Goal: Task Accomplishment & Management: Manage account settings

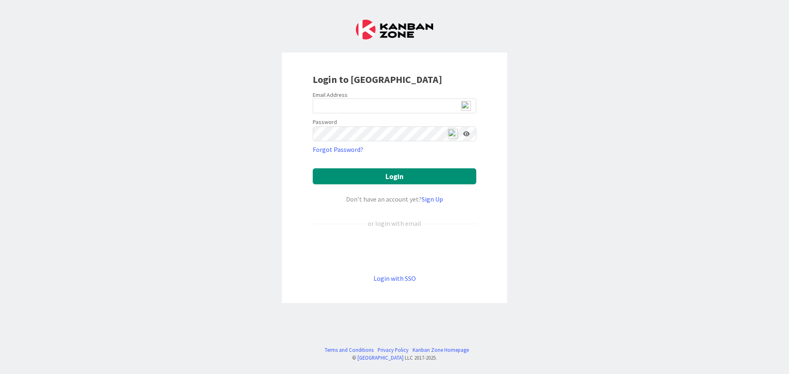
click at [467, 105] on img at bounding box center [466, 106] width 10 height 10
click at [465, 107] on img at bounding box center [466, 106] width 10 height 10
type input "[EMAIL_ADDRESS][DOMAIN_NAME]"
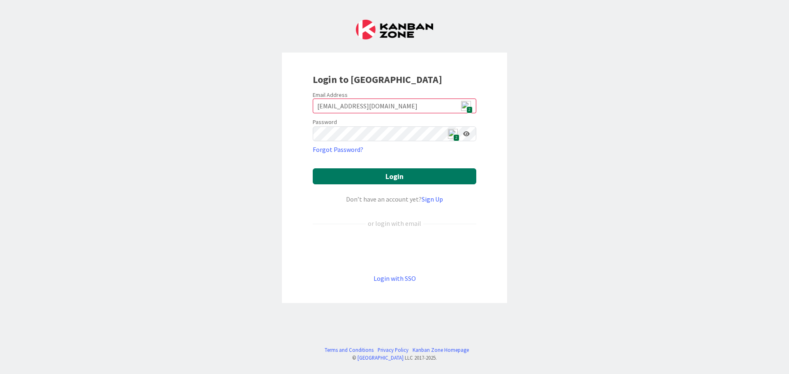
click at [415, 176] on button "Login" at bounding box center [395, 176] width 164 height 16
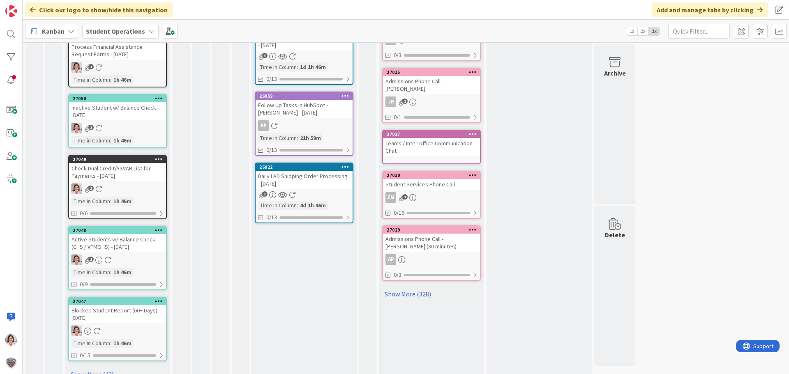
scroll to position [401, 0]
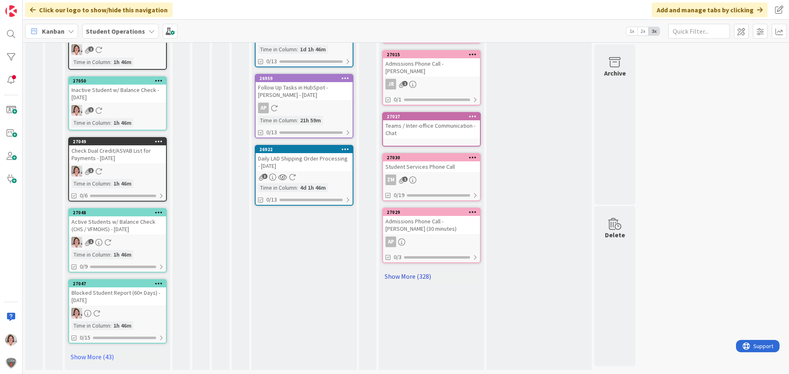
click at [410, 270] on link "Show More (328)" at bounding box center [431, 276] width 99 height 13
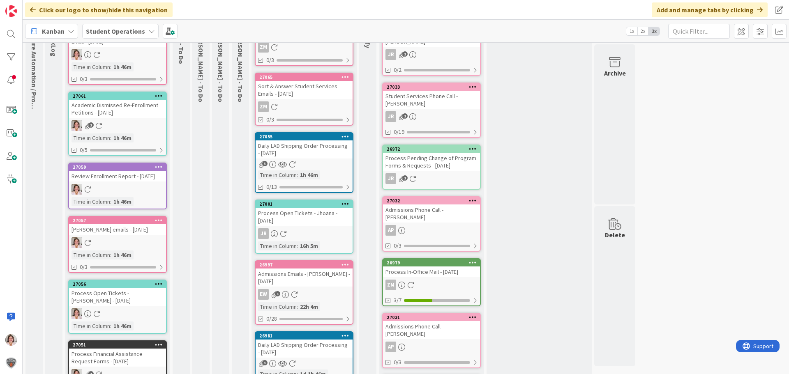
scroll to position [0, 0]
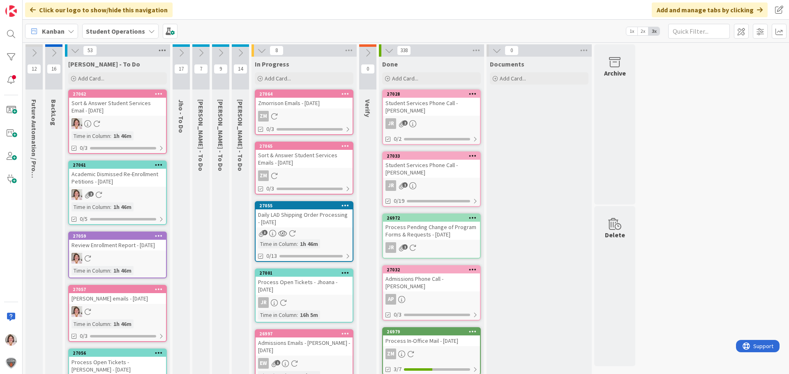
click at [161, 48] on icon at bounding box center [162, 50] width 11 height 12
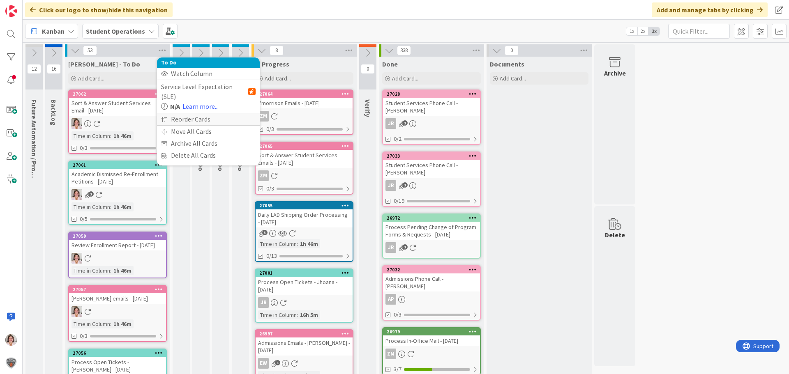
click at [192, 113] on div "Reorder Cards" at bounding box center [208, 119] width 103 height 12
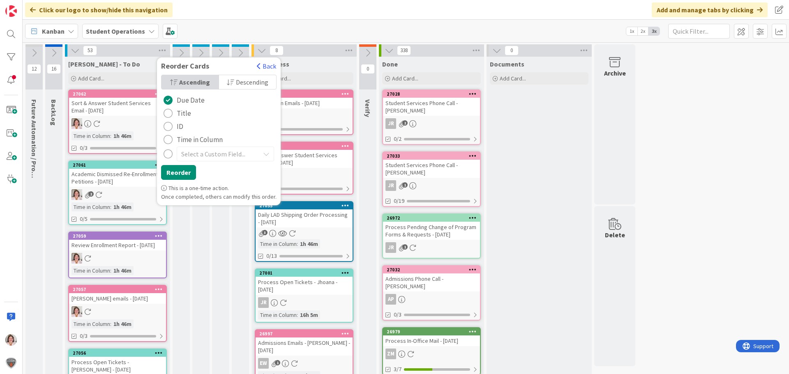
click at [184, 113] on span "Title" at bounding box center [184, 113] width 14 height 12
click at [178, 171] on button "Reorder" at bounding box center [178, 172] width 35 height 15
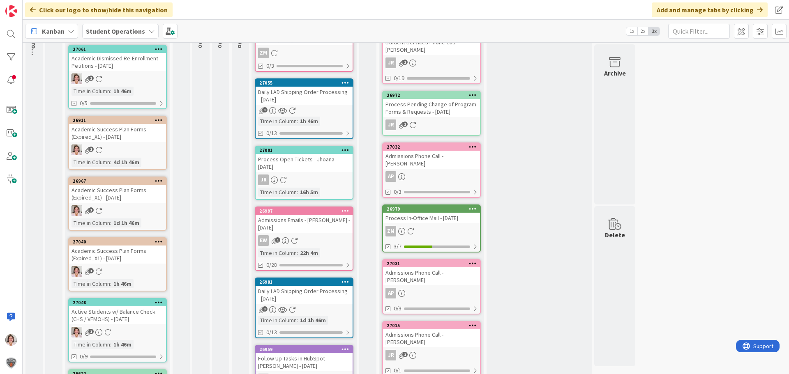
scroll to position [123, 0]
click at [161, 120] on icon at bounding box center [159, 120] width 8 height 6
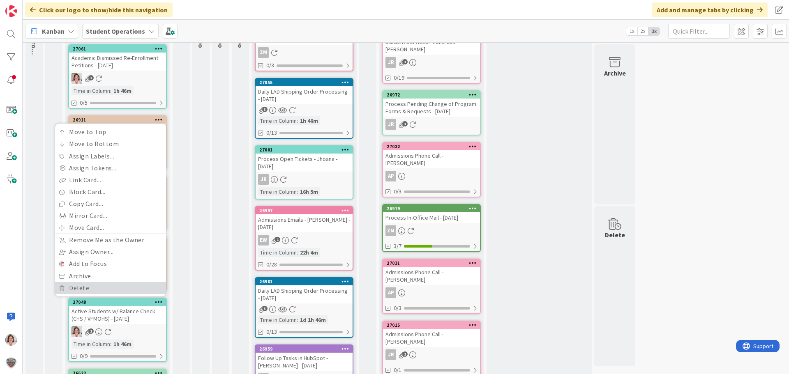
click at [113, 288] on link "Delete" at bounding box center [110, 288] width 111 height 12
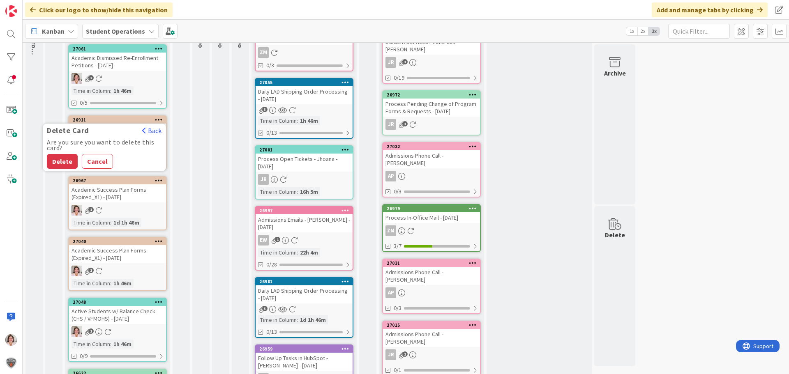
click at [73, 165] on button "Delete" at bounding box center [62, 161] width 31 height 15
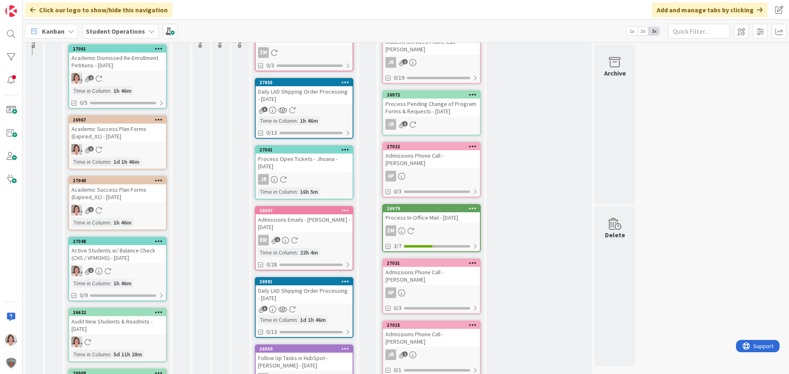
click at [158, 118] on icon at bounding box center [159, 120] width 8 height 6
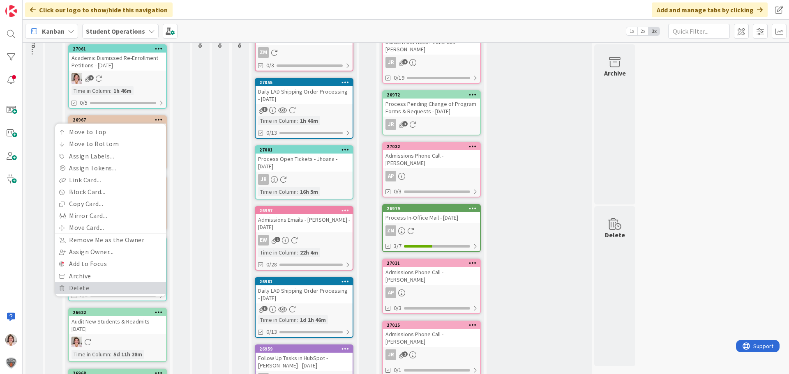
click at [109, 288] on link "Delete" at bounding box center [110, 288] width 111 height 12
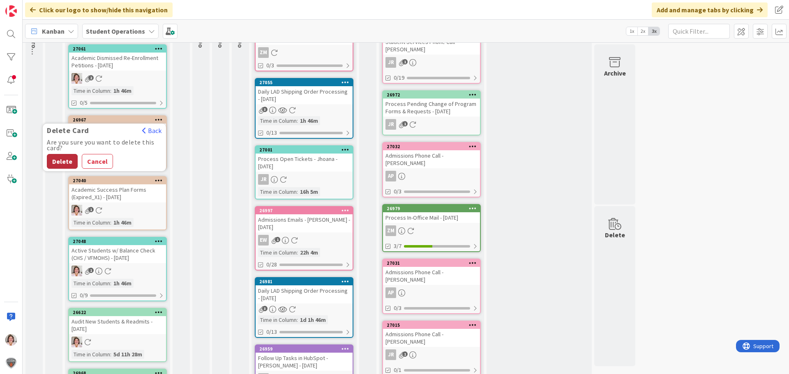
click at [61, 160] on button "Delete" at bounding box center [62, 161] width 31 height 15
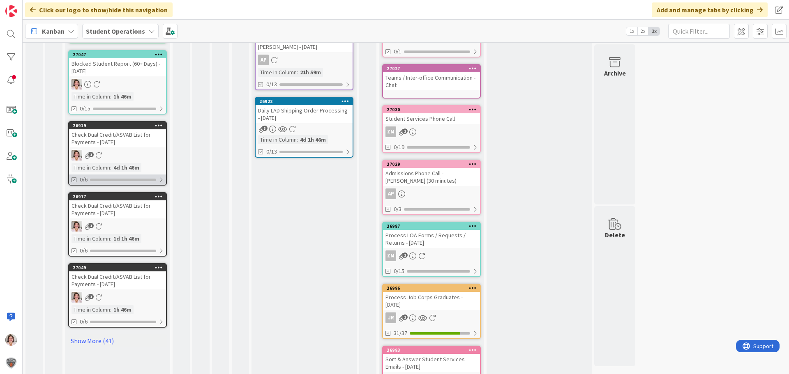
scroll to position [452, 0]
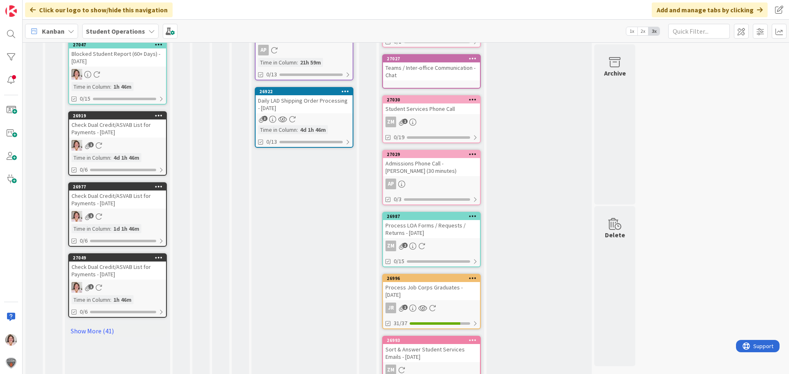
click at [160, 118] on icon at bounding box center [159, 116] width 8 height 6
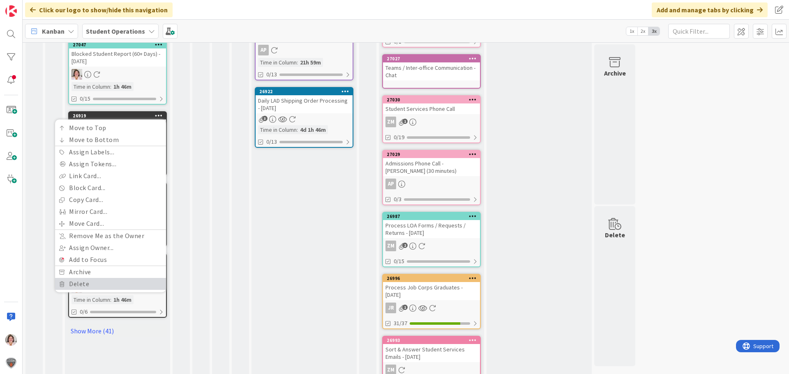
click at [111, 281] on link "Delete" at bounding box center [110, 284] width 111 height 12
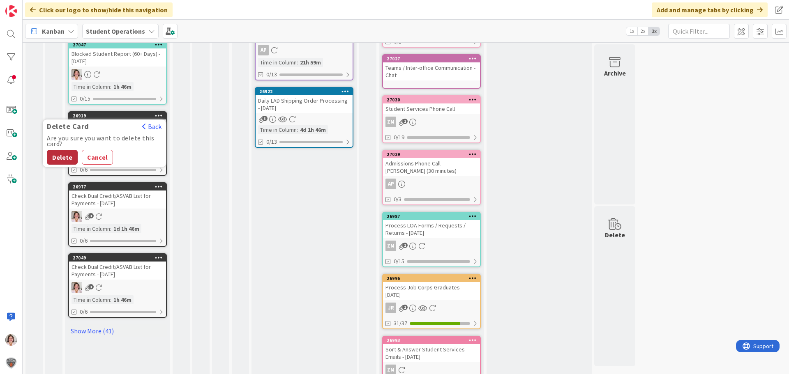
click at [61, 161] on button "Delete" at bounding box center [62, 157] width 31 height 15
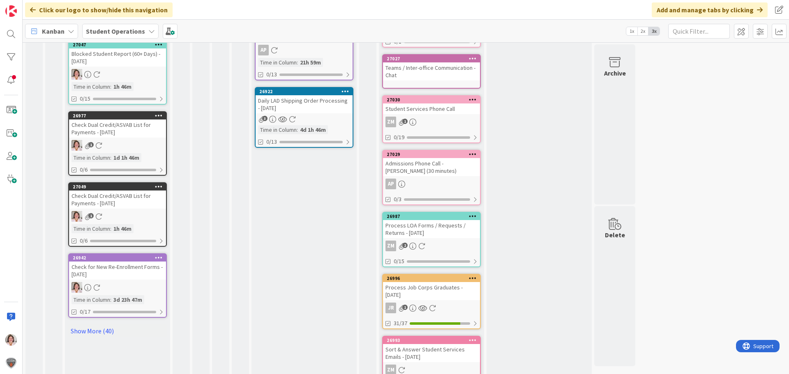
click at [159, 115] on icon at bounding box center [159, 116] width 8 height 6
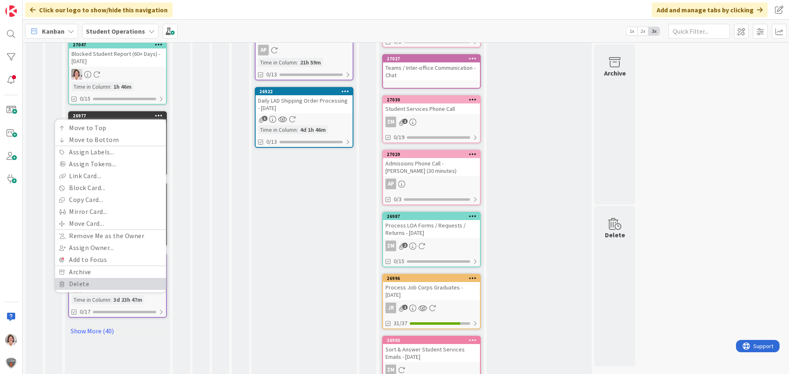
click at [70, 282] on link "Delete" at bounding box center [110, 284] width 111 height 12
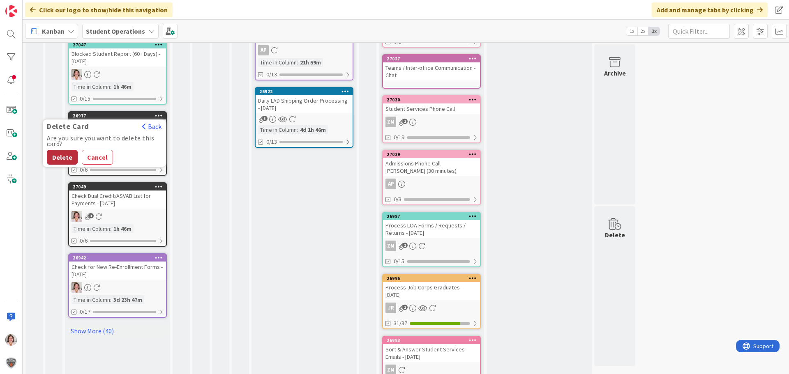
click at [58, 151] on button "Delete" at bounding box center [62, 157] width 31 height 15
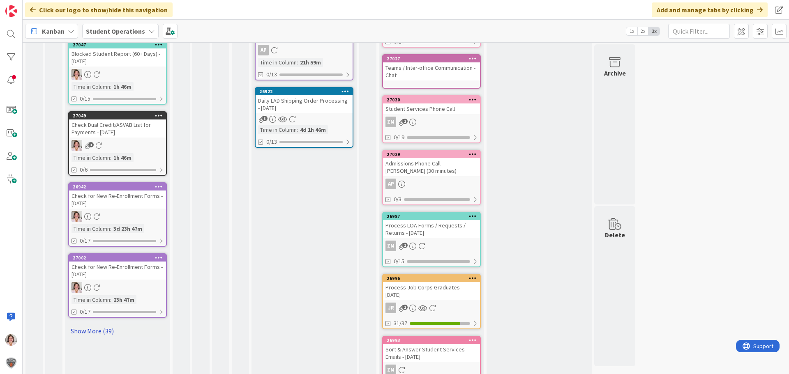
click at [90, 333] on link "Show More (39)" at bounding box center [117, 331] width 99 height 13
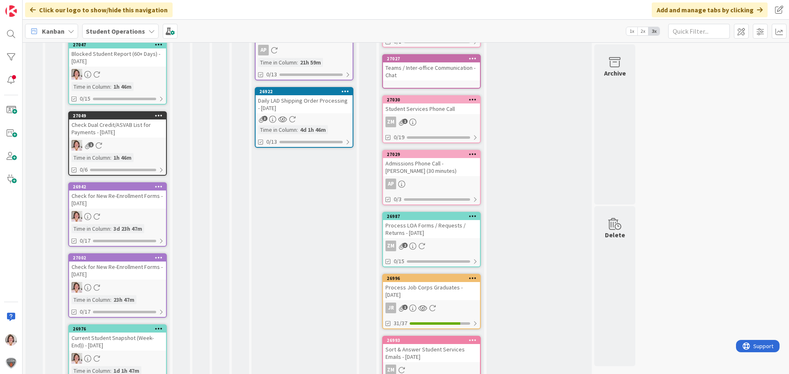
click at [159, 187] on icon at bounding box center [159, 187] width 8 height 6
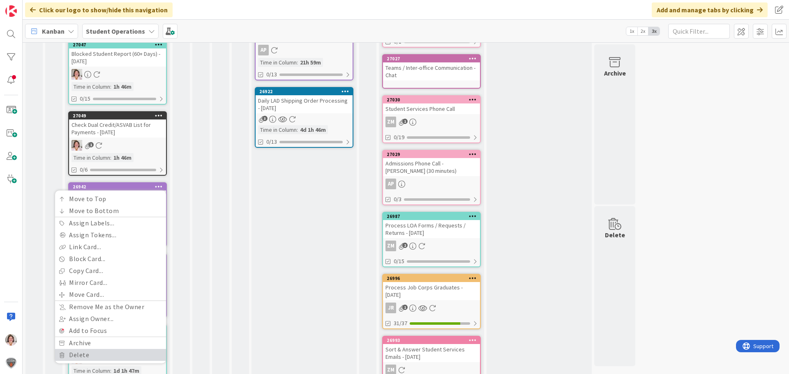
click at [106, 355] on link "Delete" at bounding box center [110, 355] width 111 height 12
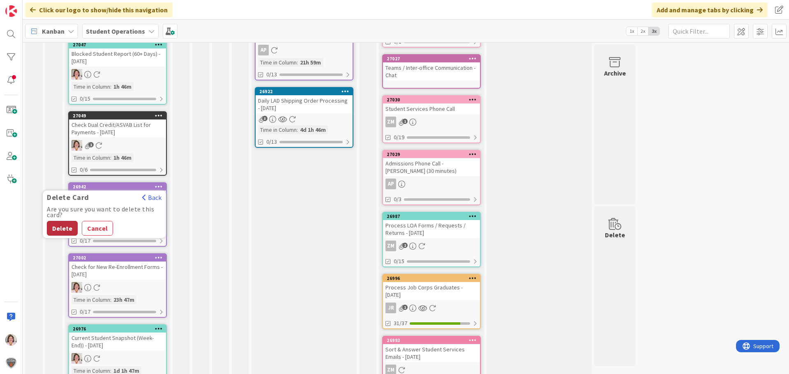
click at [53, 224] on button "Delete" at bounding box center [62, 228] width 31 height 15
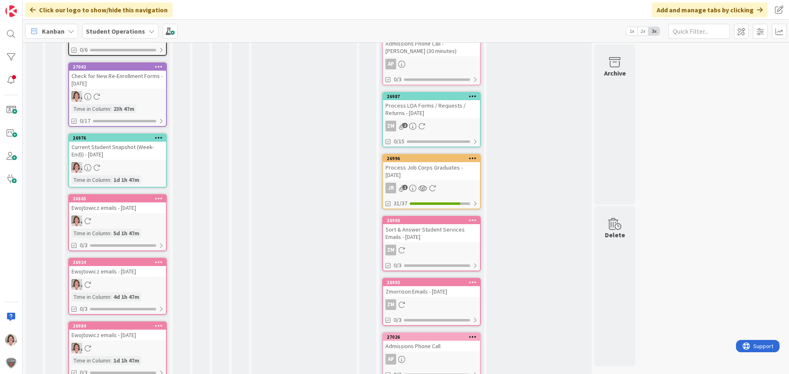
scroll to position [575, 0]
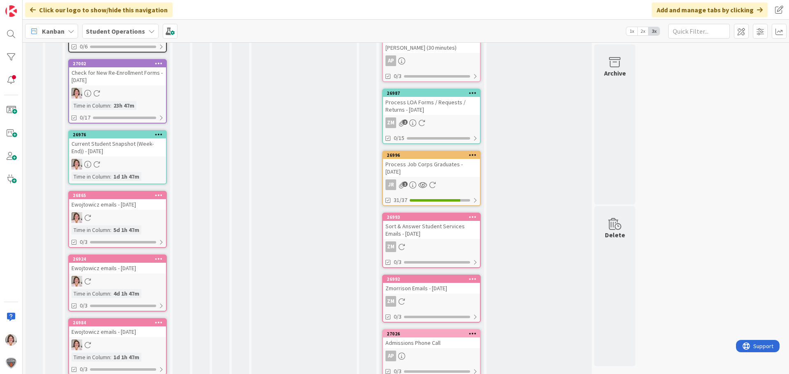
click at [159, 196] on icon at bounding box center [159, 195] width 8 height 6
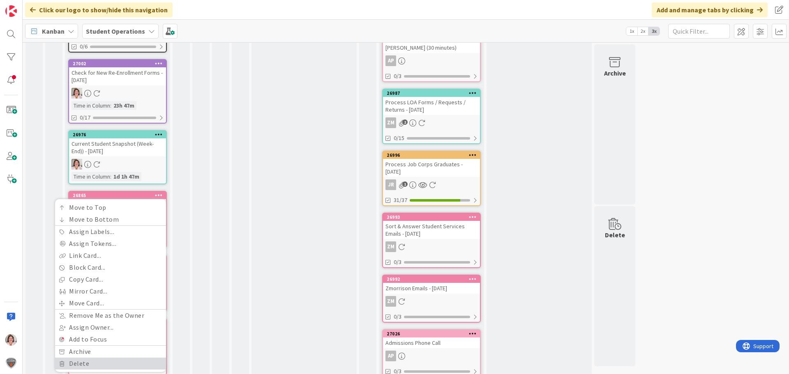
click at [100, 361] on link "Delete" at bounding box center [110, 364] width 111 height 12
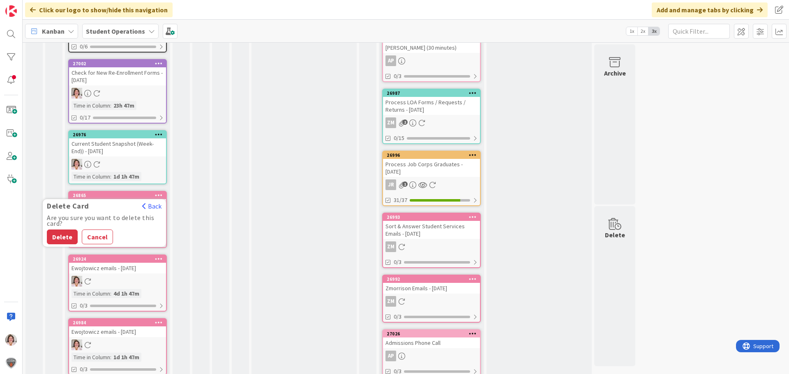
click at [65, 240] on button "Delete" at bounding box center [62, 237] width 31 height 15
click at [160, 193] on icon at bounding box center [159, 195] width 8 height 6
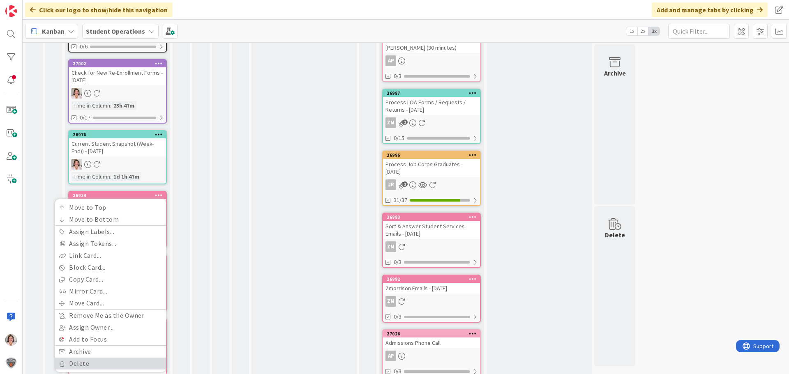
click at [78, 363] on link "Delete" at bounding box center [110, 364] width 111 height 12
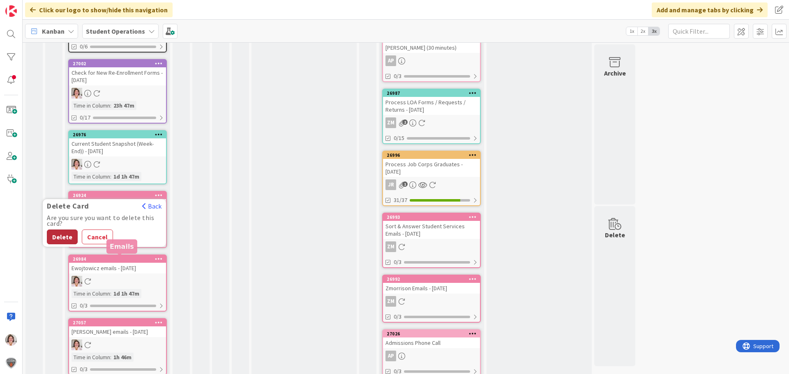
click at [67, 239] on button "Delete" at bounding box center [62, 237] width 31 height 15
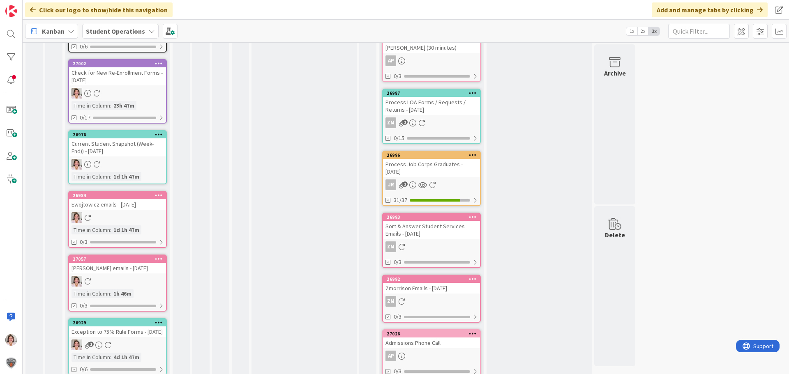
click at [159, 196] on icon at bounding box center [159, 195] width 8 height 6
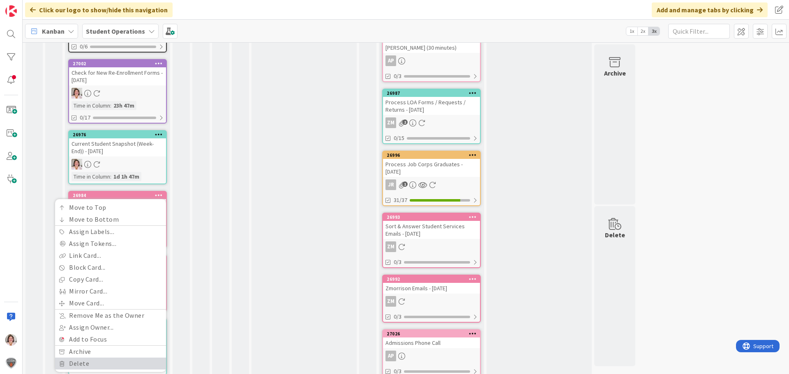
click at [81, 363] on link "Delete" at bounding box center [110, 364] width 111 height 12
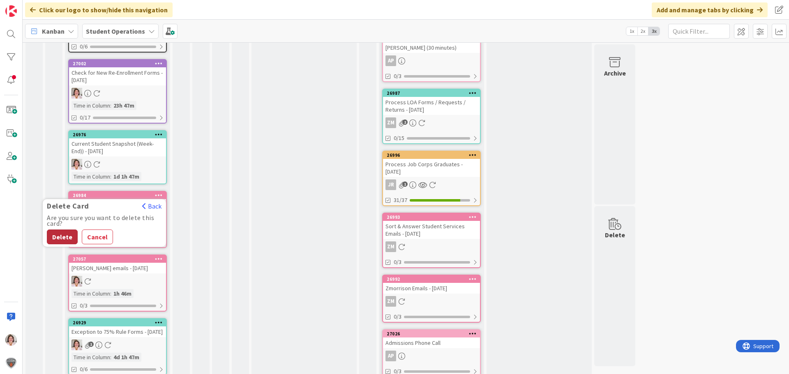
click at [64, 241] on button "Delete" at bounding box center [62, 237] width 31 height 15
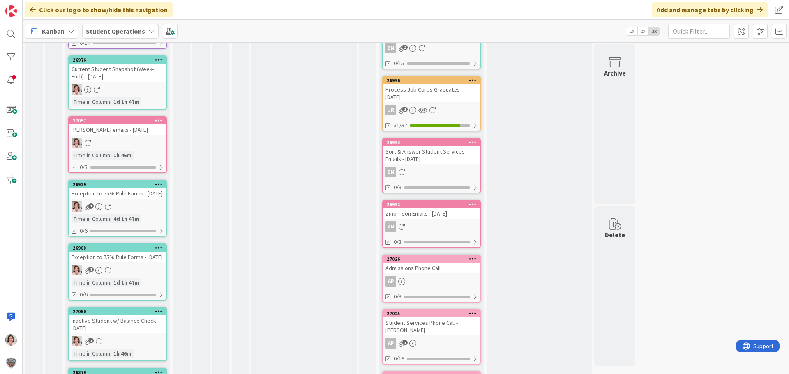
scroll to position [657, 0]
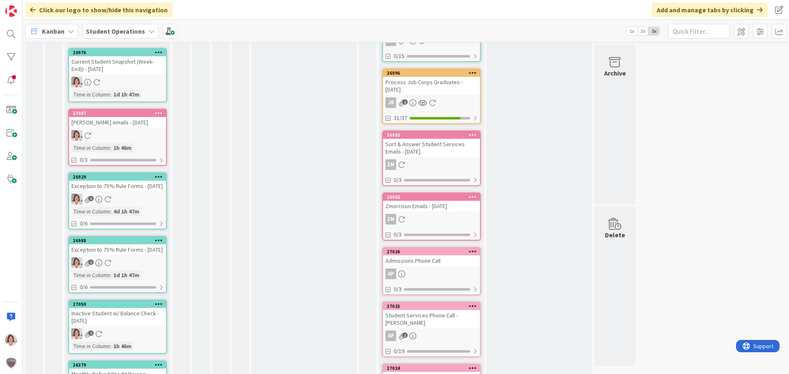
click at [161, 179] on icon at bounding box center [159, 177] width 8 height 6
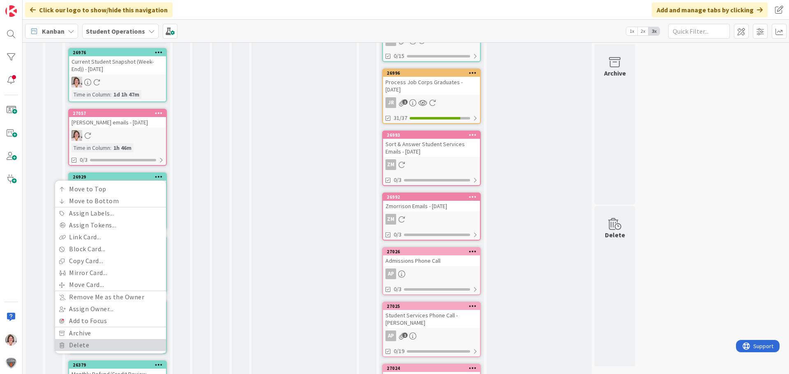
click at [100, 346] on link "Delete" at bounding box center [110, 345] width 111 height 12
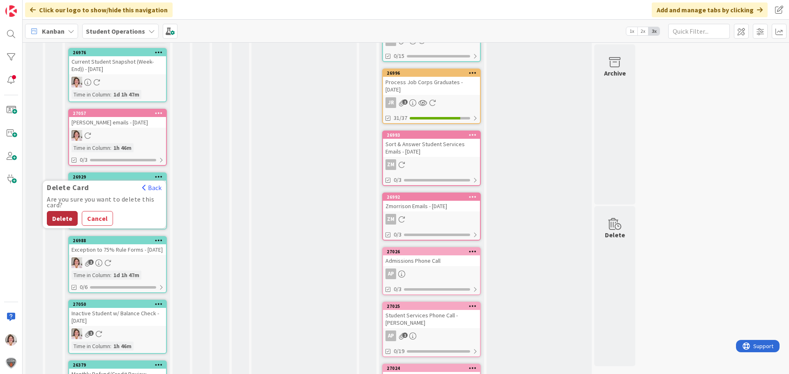
click at [68, 217] on button "Delete" at bounding box center [62, 218] width 31 height 15
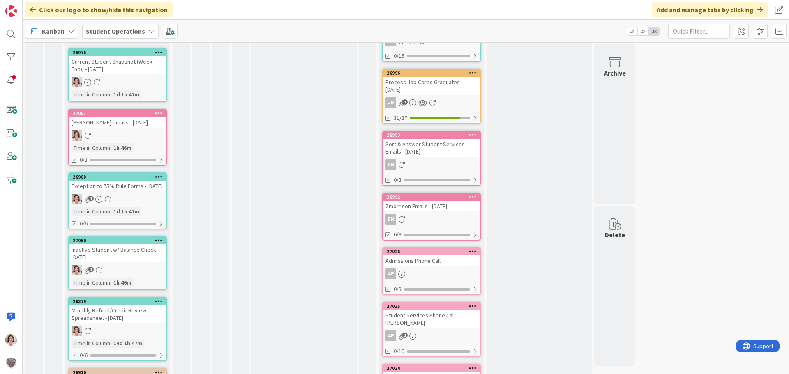
click at [164, 175] on div at bounding box center [158, 177] width 15 height 6
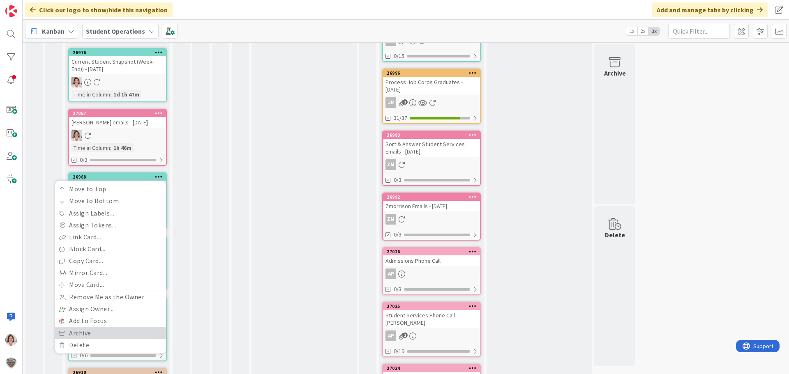
click at [83, 339] on link "Archive" at bounding box center [110, 333] width 111 height 12
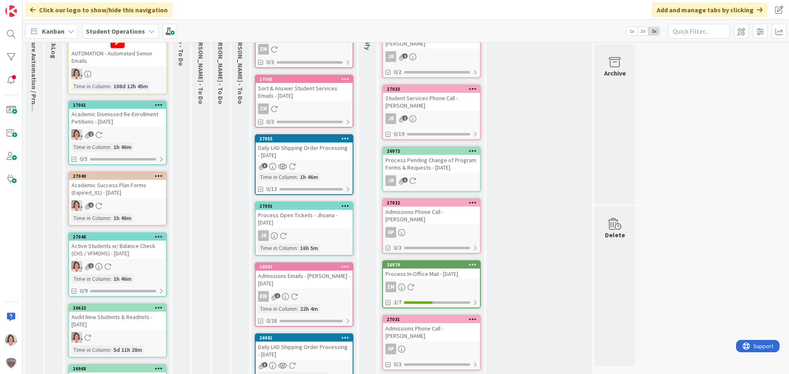
scroll to position [0, 0]
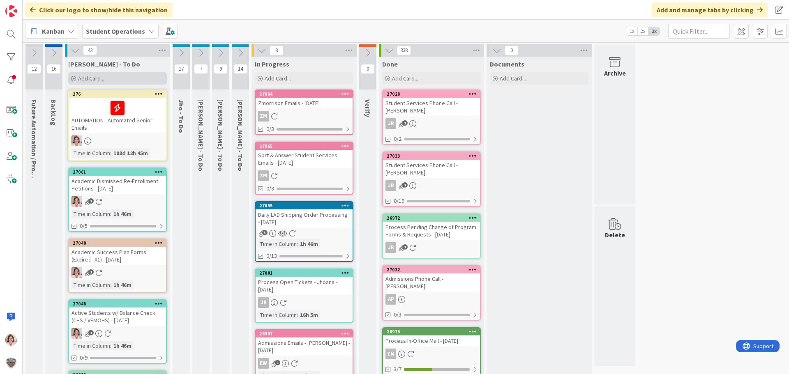
click at [94, 78] on span "Add Card..." at bounding box center [91, 78] width 26 height 7
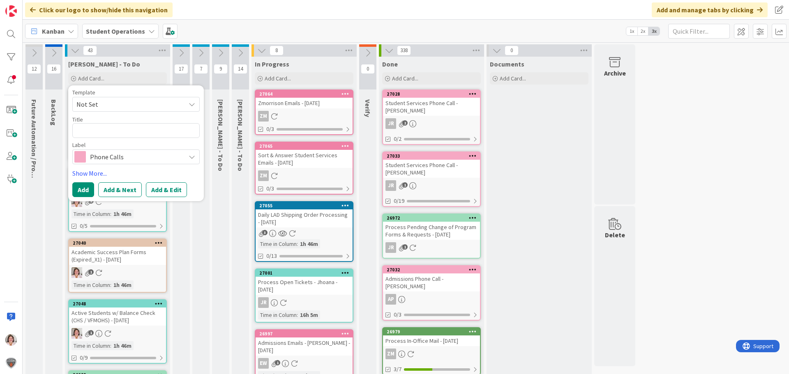
click at [98, 106] on span "Not Set" at bounding box center [127, 104] width 103 height 11
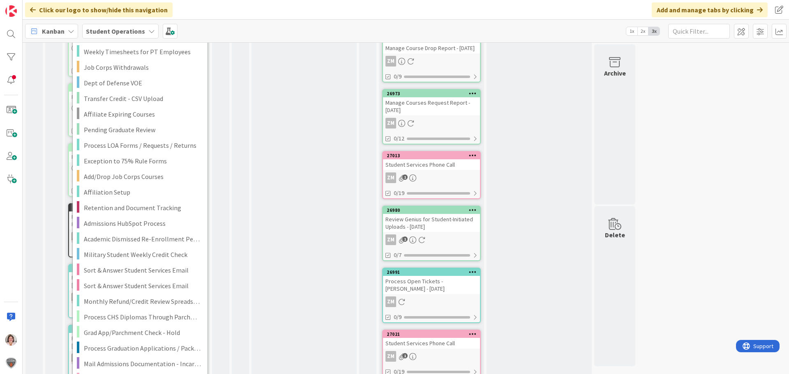
scroll to position [1233, 0]
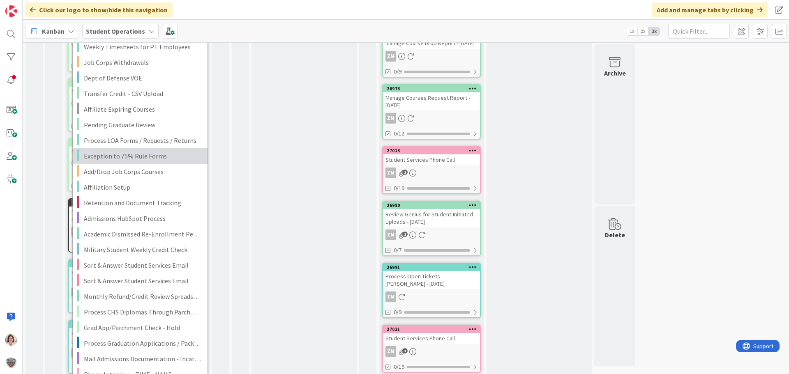
click at [154, 162] on link "Exception to 75% Rule Forms" at bounding box center [140, 156] width 135 height 16
type textarea "x"
type textarea "Exception to 75% Rule Forms"
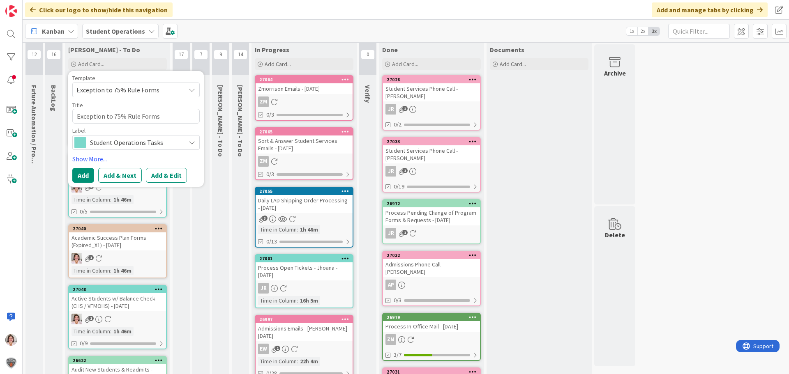
scroll to position [0, 0]
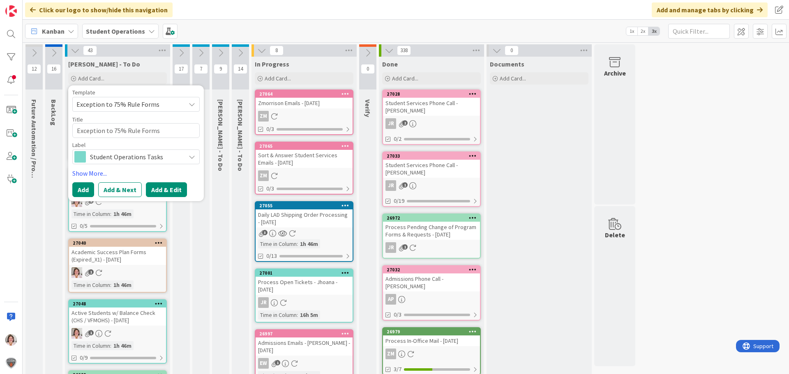
click at [164, 189] on button "Add & Edit" at bounding box center [166, 189] width 41 height 15
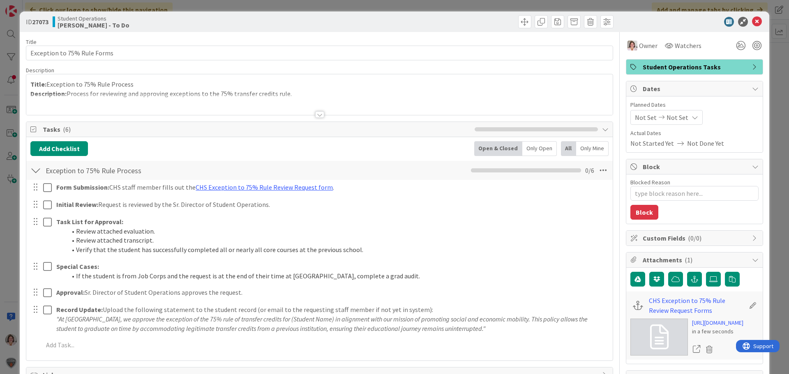
type textarea "x"
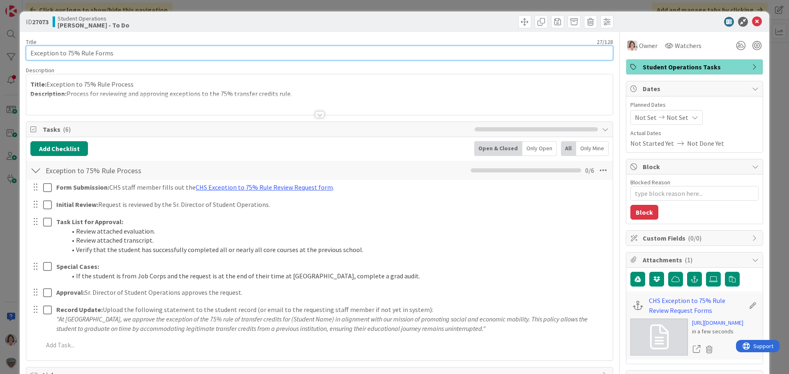
click at [128, 53] on input "Exception to 75% Rule Forms" at bounding box center [319, 53] width 587 height 15
type input "Exception to 75% Rule Forms -"
type textarea "x"
type input "Exception to 75% Rule Forms - [DATE]"
type textarea "x"
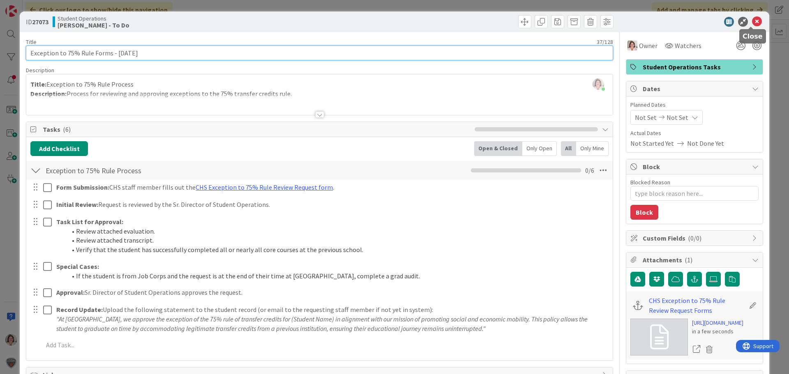
type input "Exception to 75% Rule Forms - [DATE]"
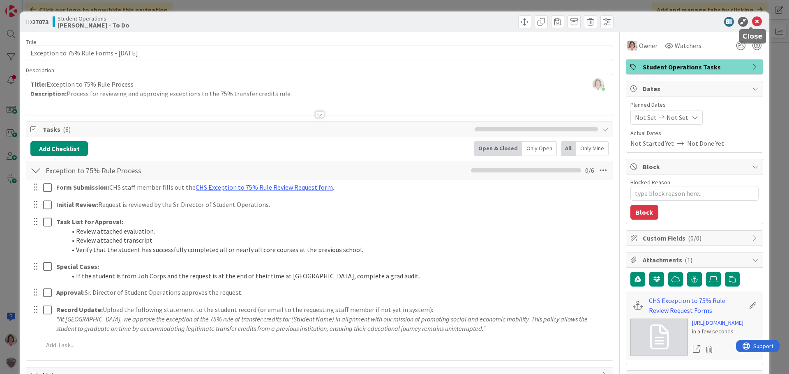
click at [752, 23] on icon at bounding box center [757, 22] width 10 height 10
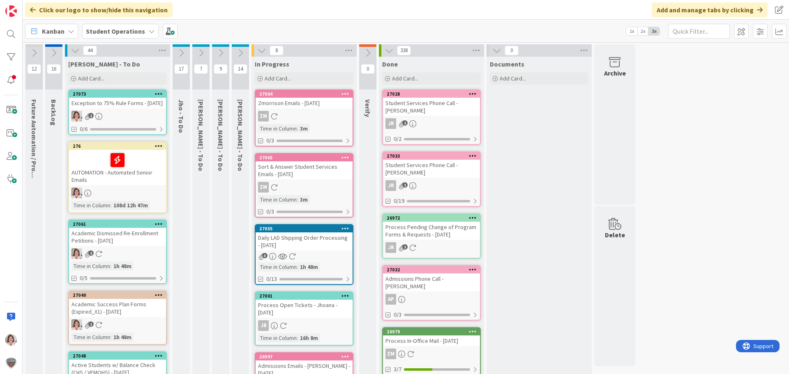
click at [157, 53] on div "44 Reorder Cards Back Ascending Descending Due Date Title ID Time in Column Sel…" at bounding box center [117, 50] width 105 height 12
click at [162, 50] on icon at bounding box center [162, 50] width 11 height 12
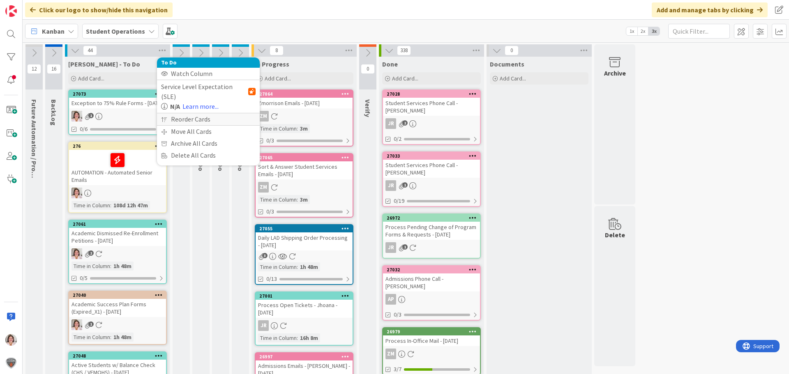
drag, startPoint x: 188, startPoint y: 109, endPoint x: 189, endPoint y: 113, distance: 4.7
click at [189, 113] on div "Reorder Cards" at bounding box center [208, 119] width 103 height 12
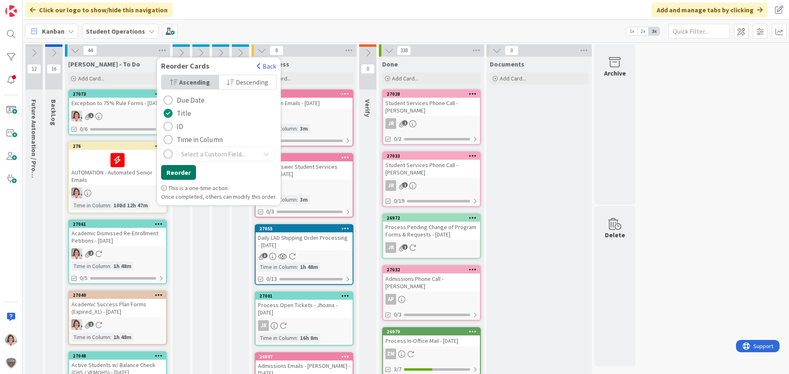
click at [178, 173] on button "Reorder" at bounding box center [178, 172] width 35 height 15
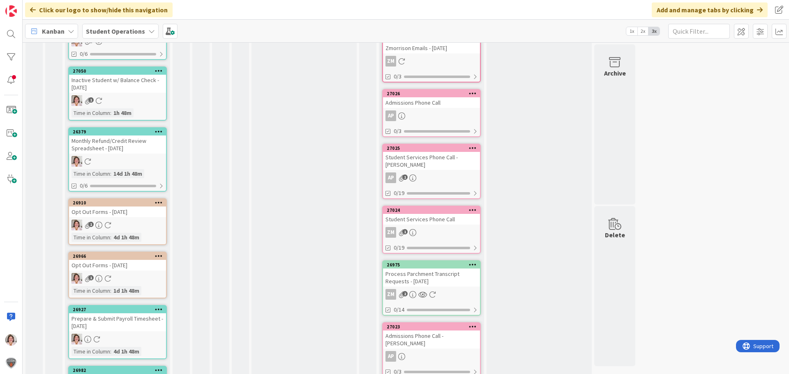
scroll to position [863, 0]
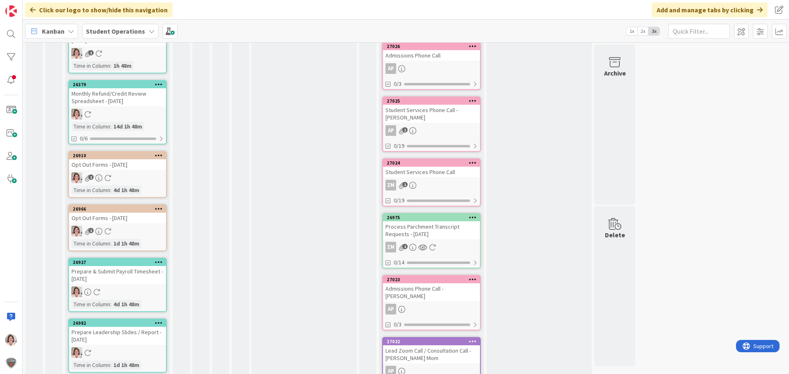
click at [160, 155] on icon at bounding box center [159, 155] width 8 height 6
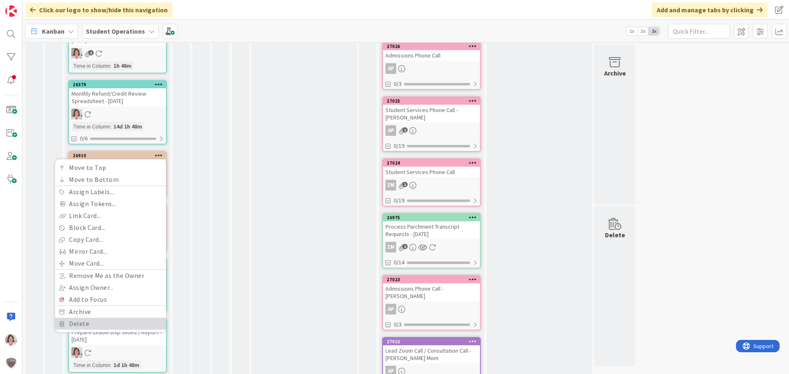
click at [91, 319] on link "Delete" at bounding box center [110, 324] width 111 height 12
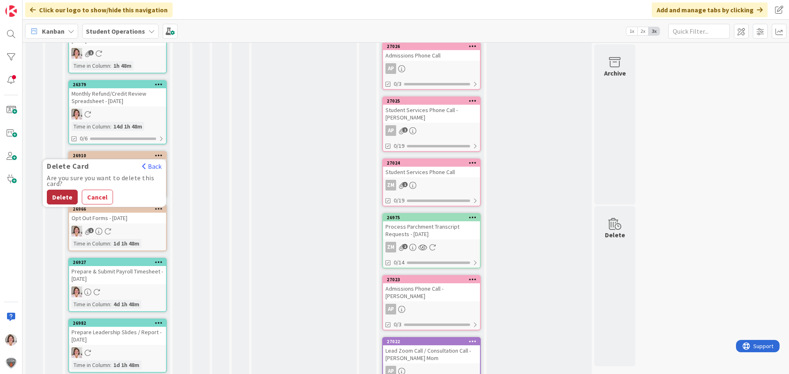
click at [55, 199] on button "Delete" at bounding box center [62, 197] width 31 height 15
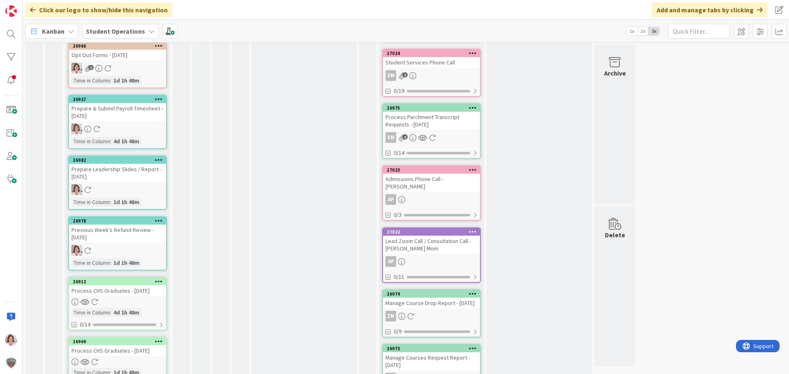
scroll to position [986, 0]
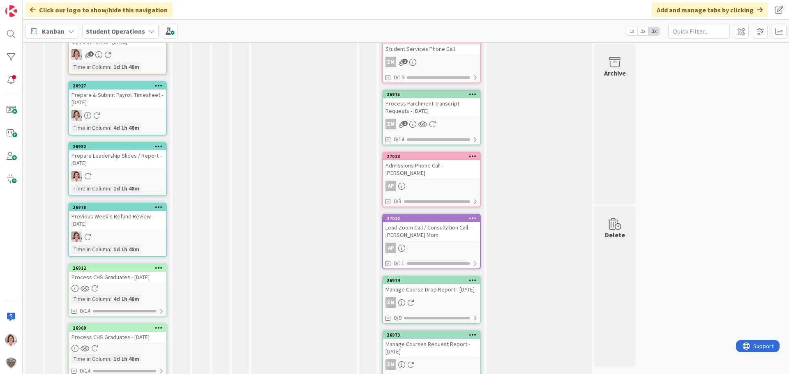
click at [161, 147] on icon at bounding box center [159, 146] width 8 height 6
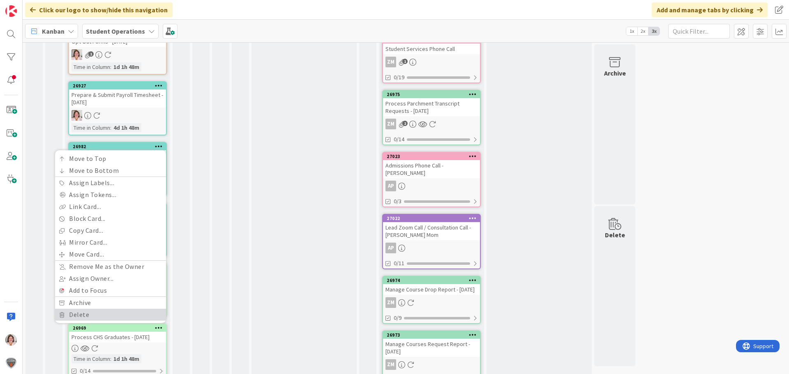
click at [89, 315] on link "Delete" at bounding box center [110, 315] width 111 height 12
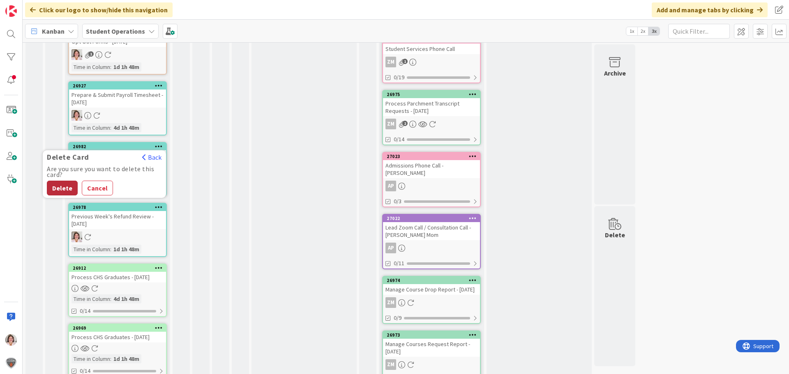
click at [55, 189] on button "Delete" at bounding box center [62, 188] width 31 height 15
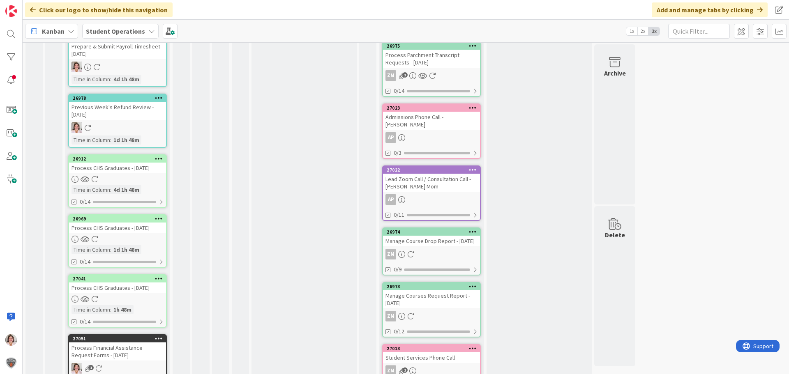
scroll to position [1068, 0]
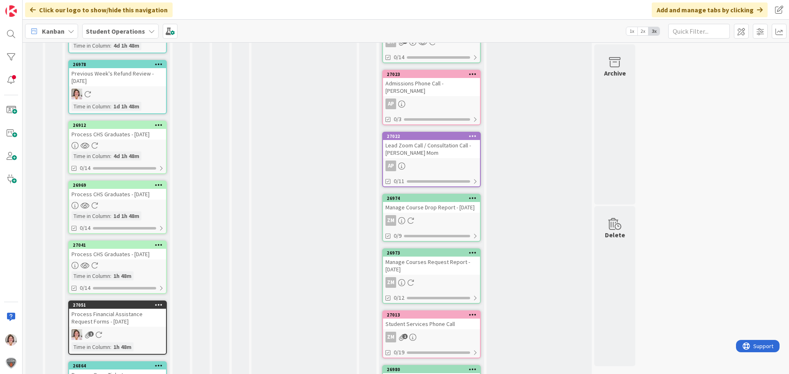
click at [158, 126] on icon at bounding box center [159, 125] width 8 height 6
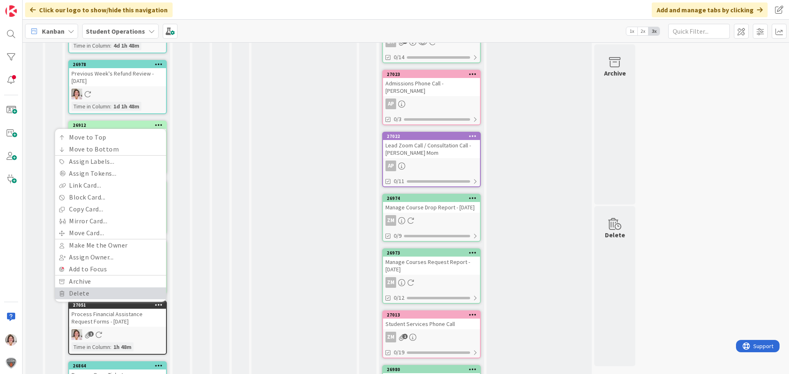
click at [83, 298] on link "Delete" at bounding box center [110, 294] width 111 height 12
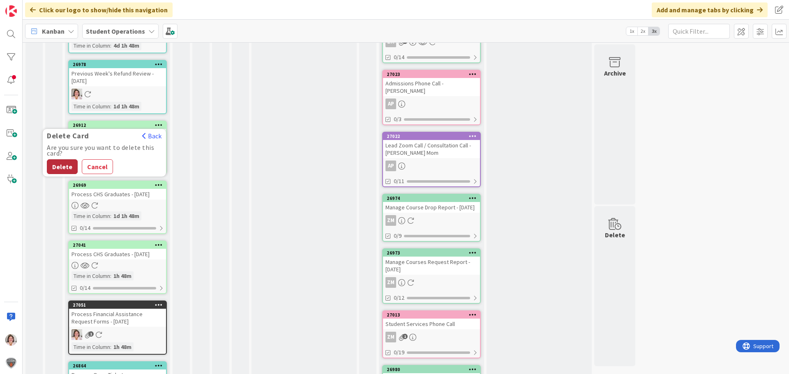
click at [60, 167] on button "Delete" at bounding box center [62, 166] width 31 height 15
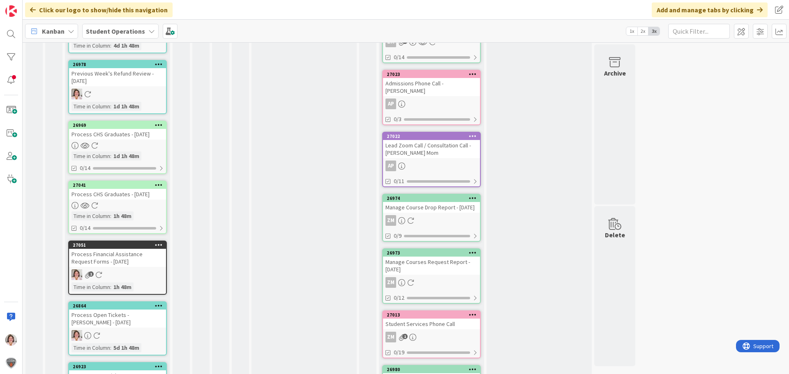
click at [161, 124] on icon at bounding box center [159, 125] width 8 height 6
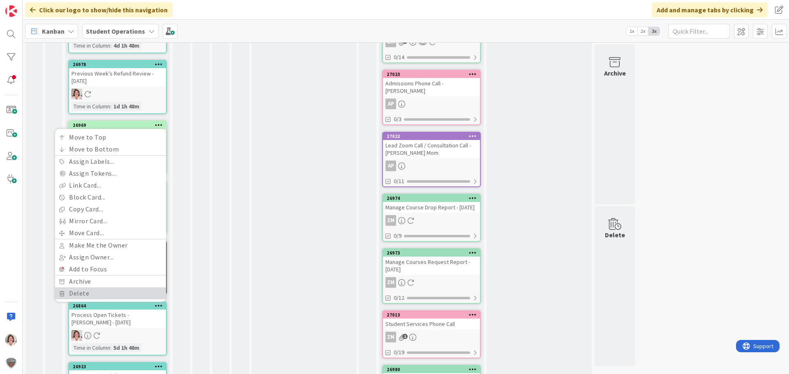
click at [84, 290] on link "Delete" at bounding box center [110, 294] width 111 height 12
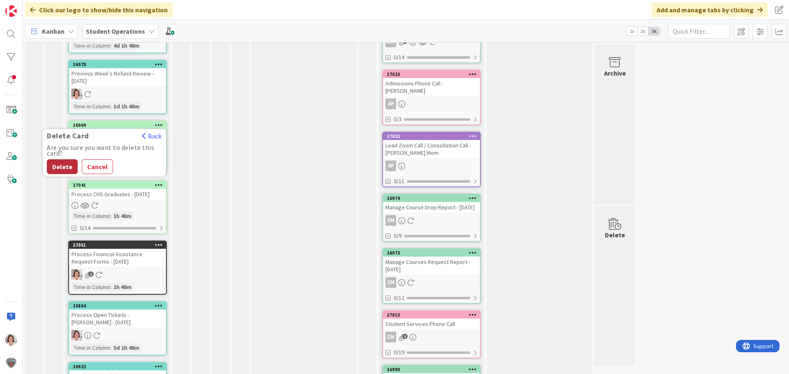
click at [65, 166] on button "Delete" at bounding box center [62, 166] width 31 height 15
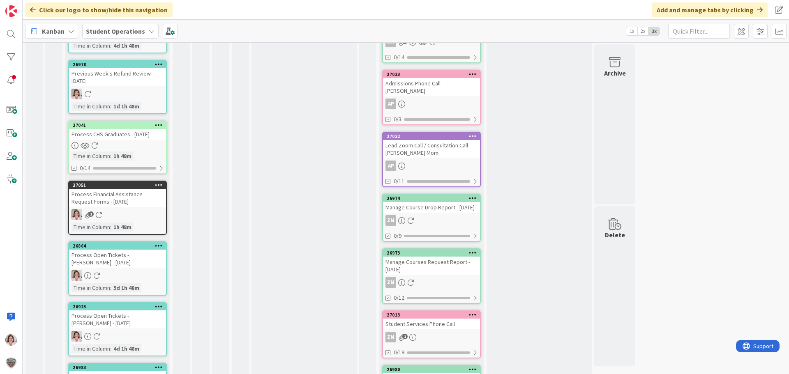
scroll to position [1150, 0]
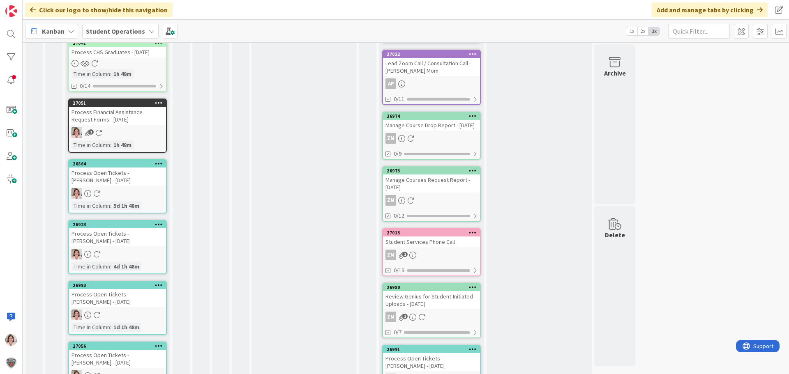
click at [157, 163] on icon at bounding box center [159, 164] width 8 height 6
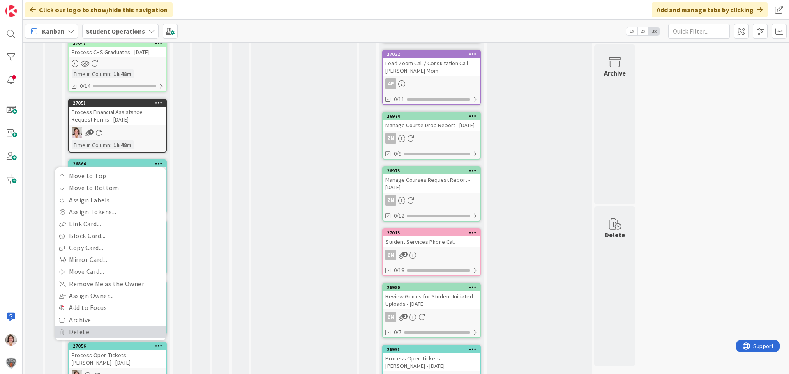
click at [83, 332] on link "Delete" at bounding box center [110, 332] width 111 height 12
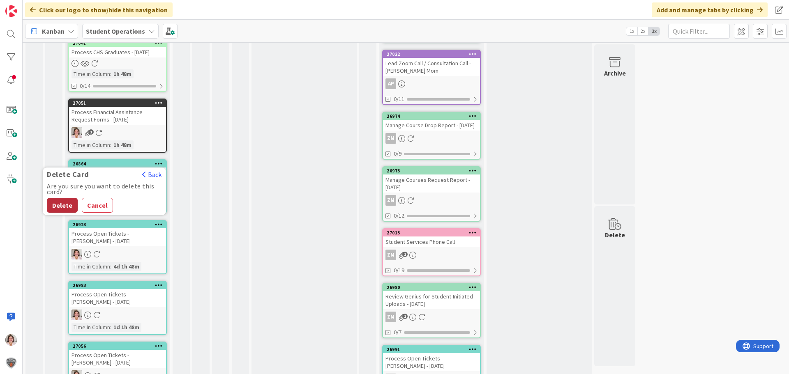
click at [61, 205] on button "Delete" at bounding box center [62, 205] width 31 height 15
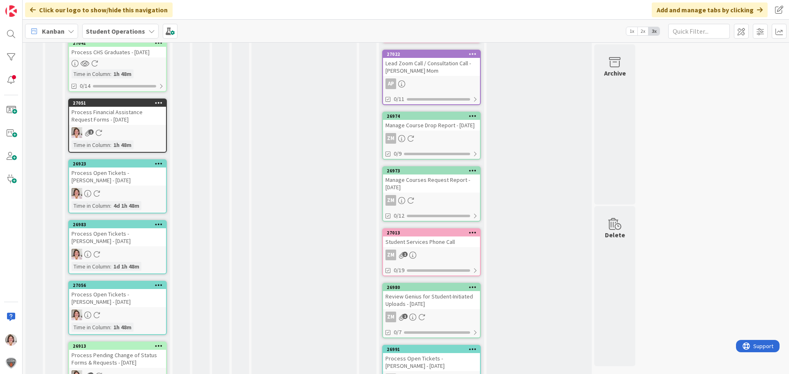
click at [161, 164] on icon at bounding box center [159, 164] width 8 height 6
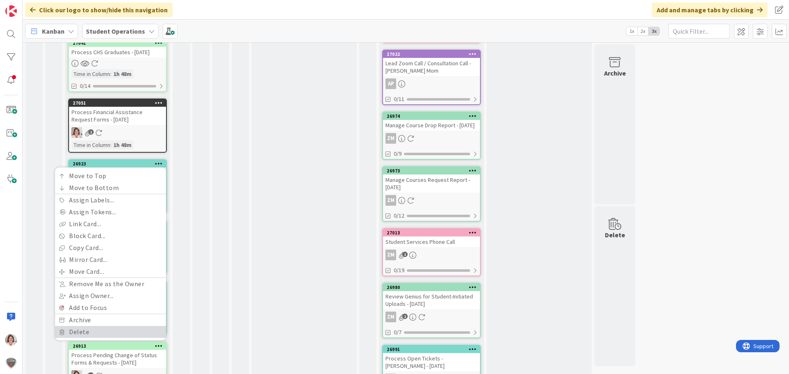
click at [83, 331] on link "Delete" at bounding box center [110, 332] width 111 height 12
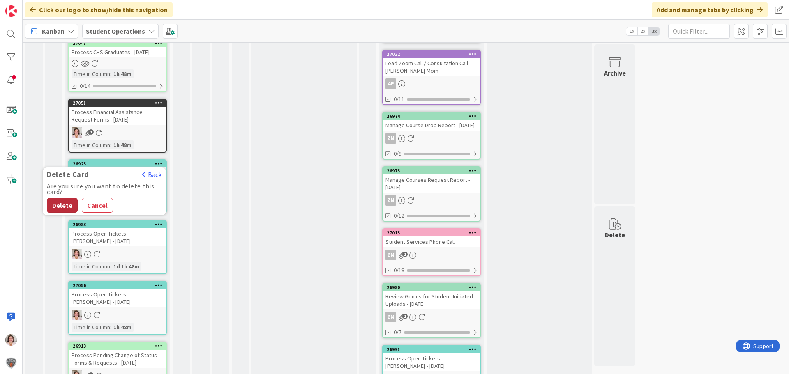
click at [62, 201] on button "Delete" at bounding box center [62, 205] width 31 height 15
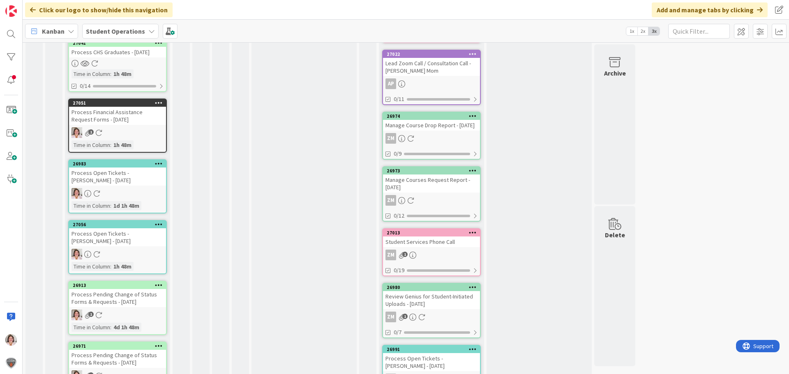
click at [165, 163] on div at bounding box center [158, 164] width 15 height 6
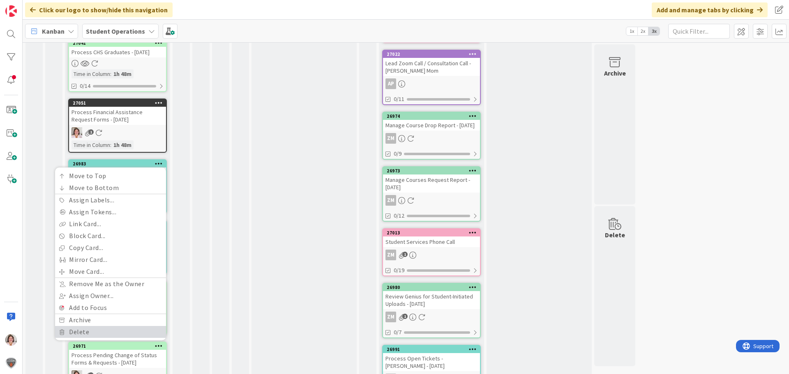
click at [65, 330] on link "Delete" at bounding box center [110, 332] width 111 height 12
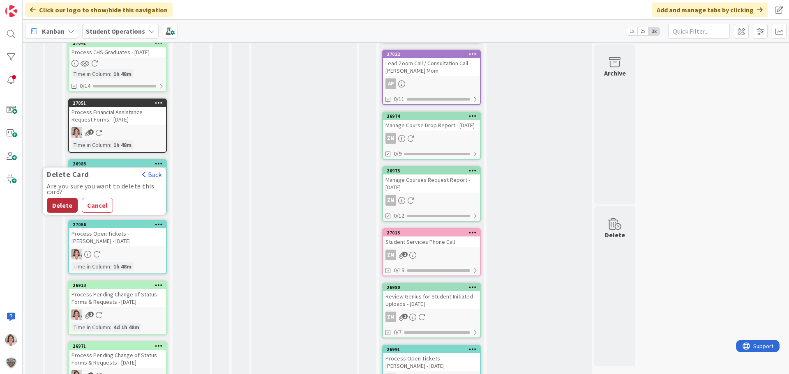
click at [61, 206] on button "Delete" at bounding box center [62, 205] width 31 height 15
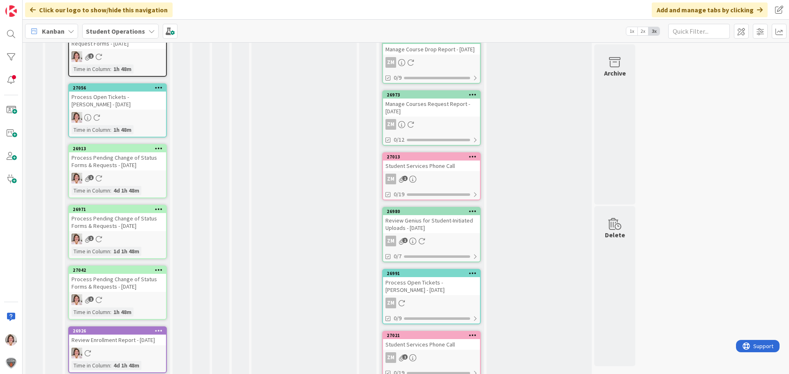
scroll to position [1274, 0]
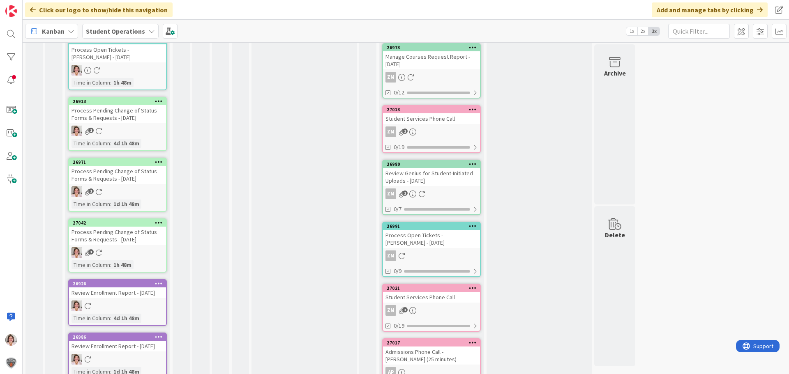
click at [159, 100] on icon at bounding box center [159, 101] width 8 height 6
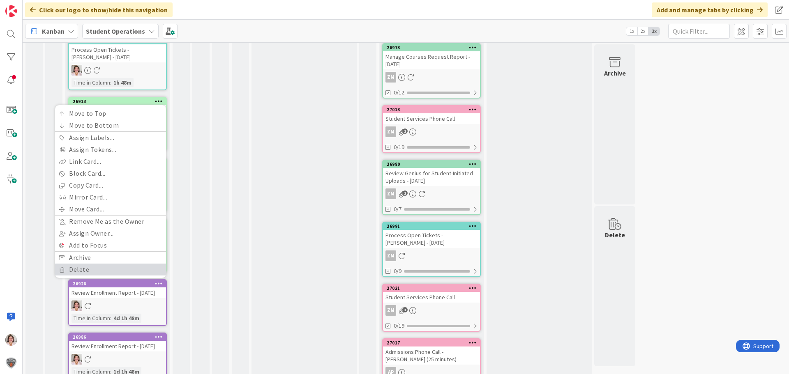
click at [78, 272] on link "Delete" at bounding box center [110, 270] width 111 height 12
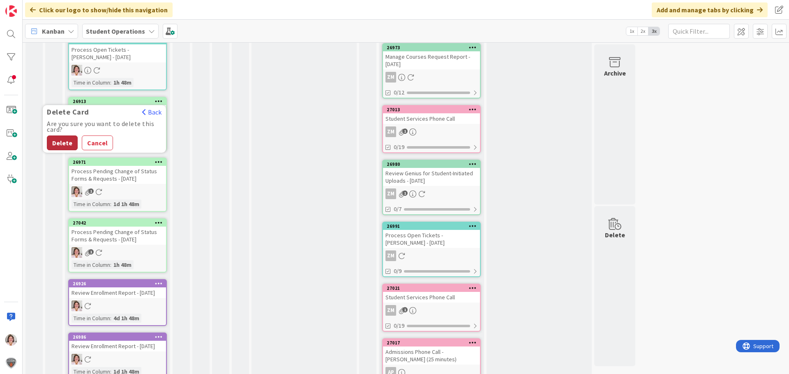
click at [68, 139] on button "Delete" at bounding box center [62, 143] width 31 height 15
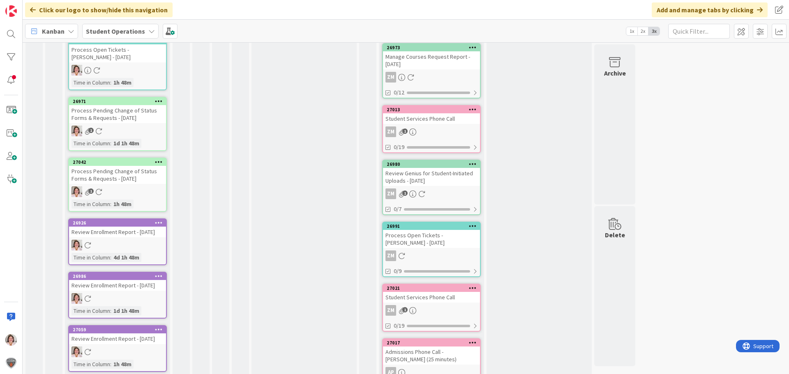
click at [163, 102] on div at bounding box center [158, 102] width 15 height 6
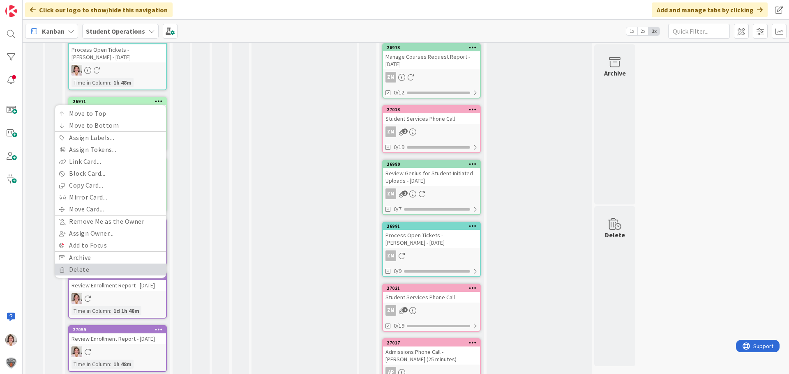
click at [101, 267] on link "Delete" at bounding box center [110, 270] width 111 height 12
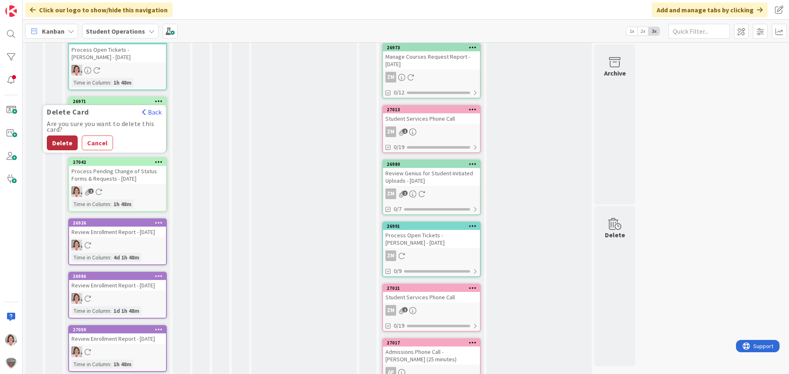
click at [55, 148] on button "Delete" at bounding box center [62, 143] width 31 height 15
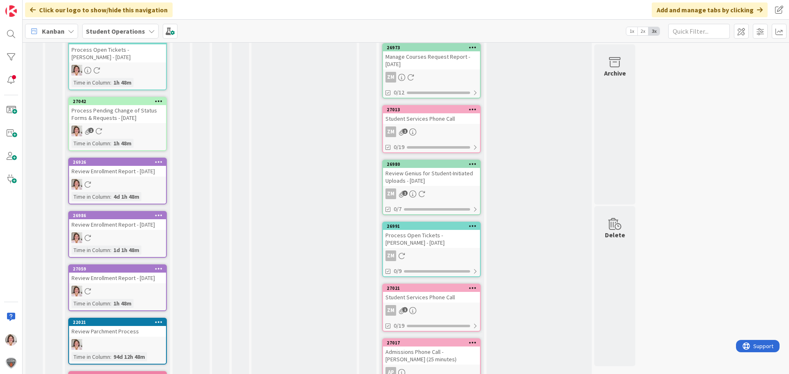
click at [163, 162] on div at bounding box center [158, 162] width 15 height 6
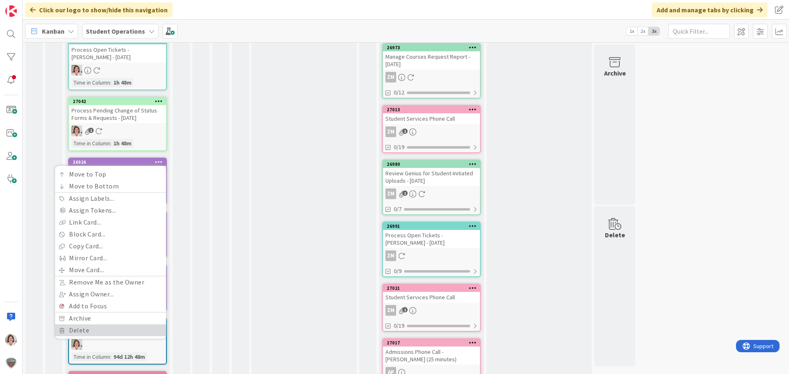
click at [94, 330] on link "Delete" at bounding box center [110, 331] width 111 height 12
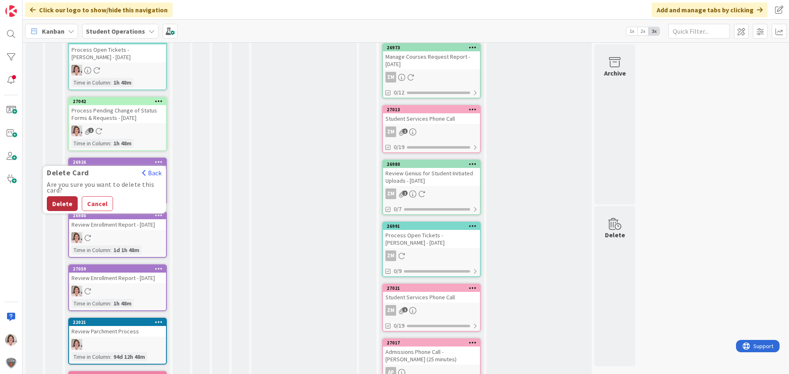
click at [60, 203] on button "Delete" at bounding box center [62, 203] width 31 height 15
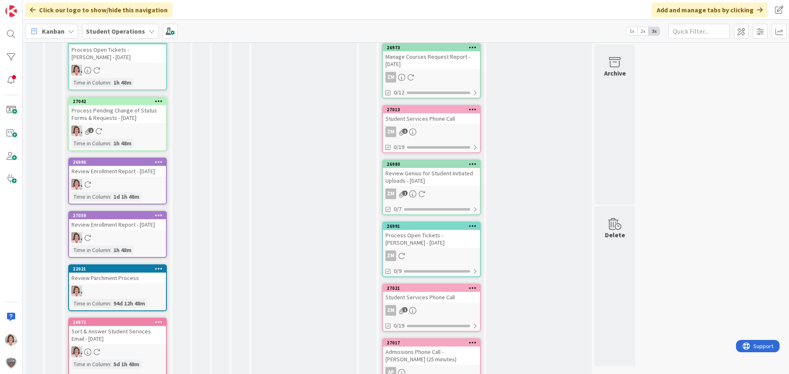
click at [161, 162] on icon at bounding box center [159, 162] width 8 height 6
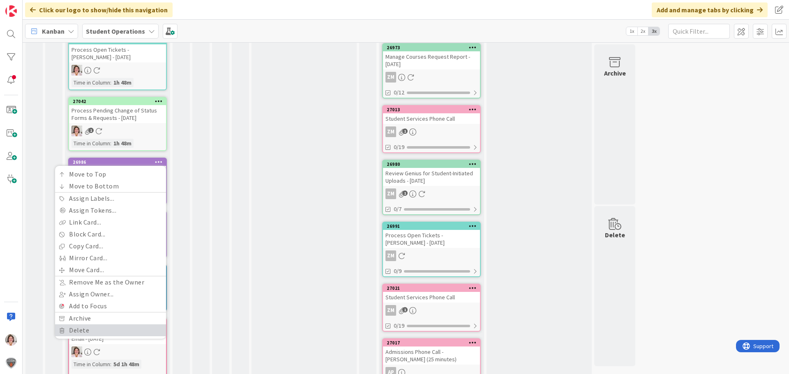
click at [93, 329] on link "Delete" at bounding box center [110, 331] width 111 height 12
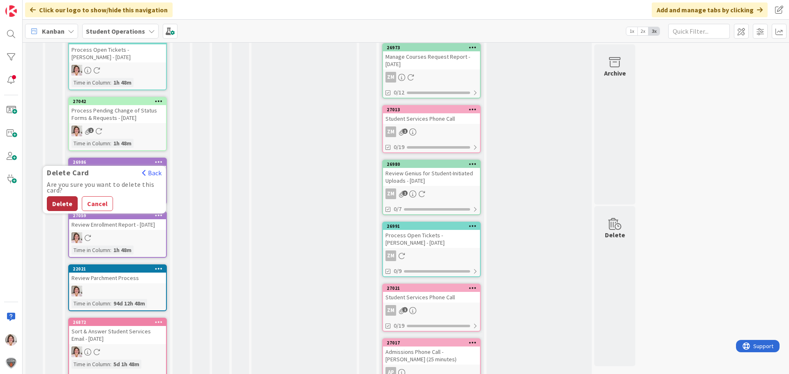
click at [55, 203] on button "Delete" at bounding box center [62, 203] width 31 height 15
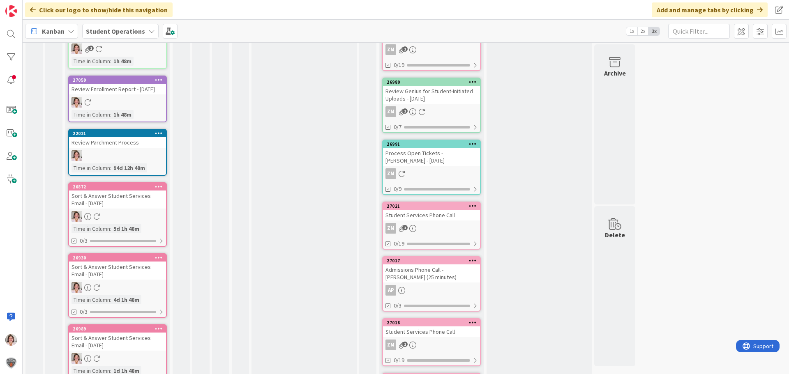
scroll to position [1397, 0]
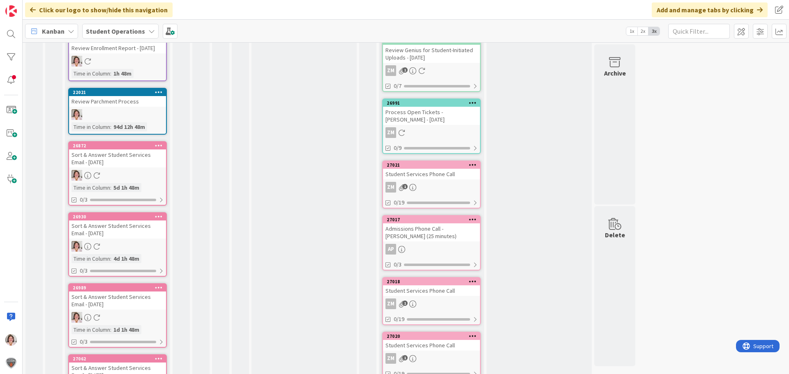
click at [162, 150] on div "26872" at bounding box center [117, 145] width 97 height 7
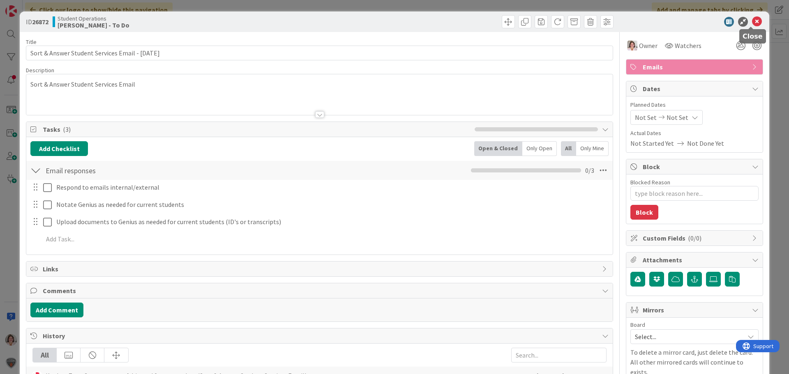
click at [756, 24] on icon at bounding box center [757, 22] width 10 height 10
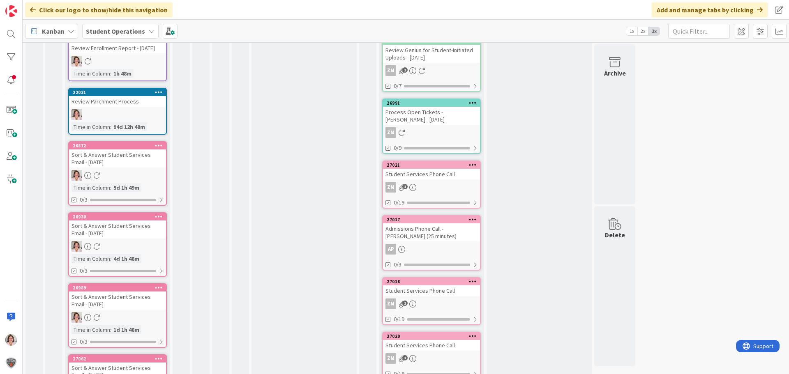
click at [160, 148] on icon at bounding box center [159, 146] width 8 height 6
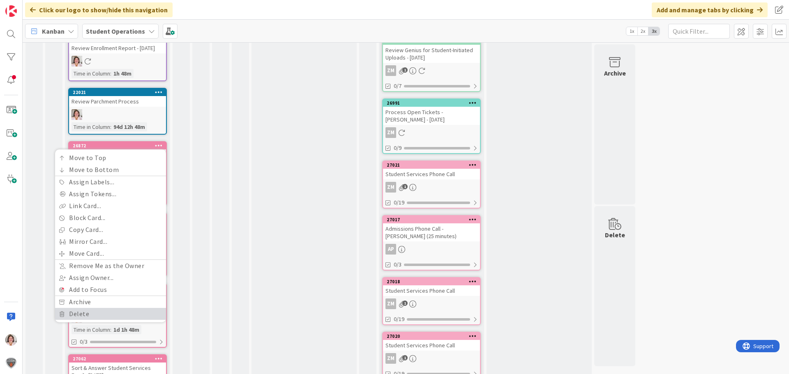
click at [97, 320] on link "Delete" at bounding box center [110, 314] width 111 height 12
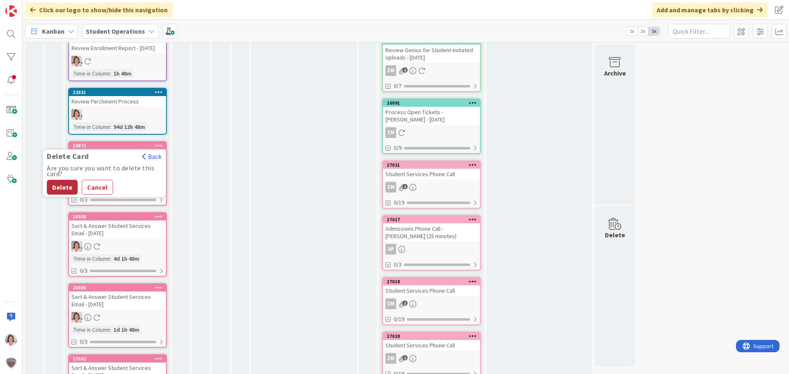
click at [56, 190] on button "Delete" at bounding box center [62, 187] width 31 height 15
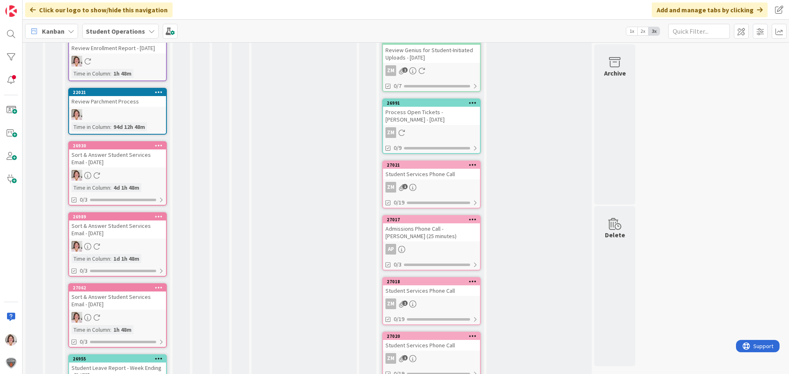
click at [156, 148] on icon at bounding box center [159, 146] width 8 height 6
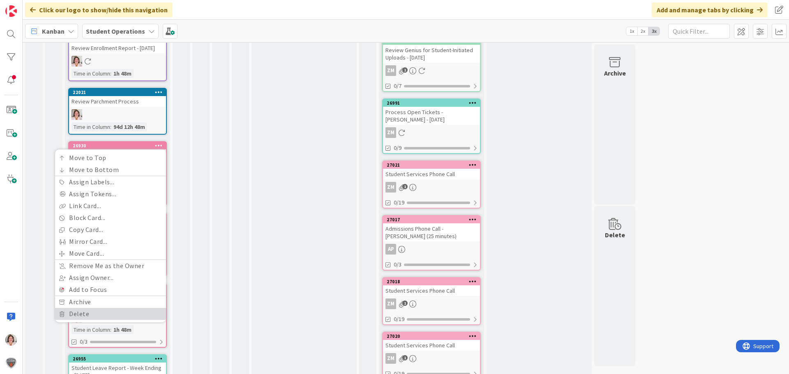
click at [82, 319] on link "Delete" at bounding box center [110, 314] width 111 height 12
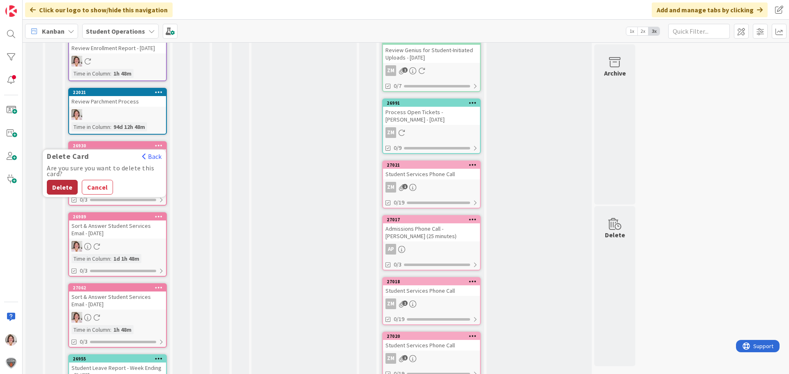
click at [63, 195] on button "Delete" at bounding box center [62, 187] width 31 height 15
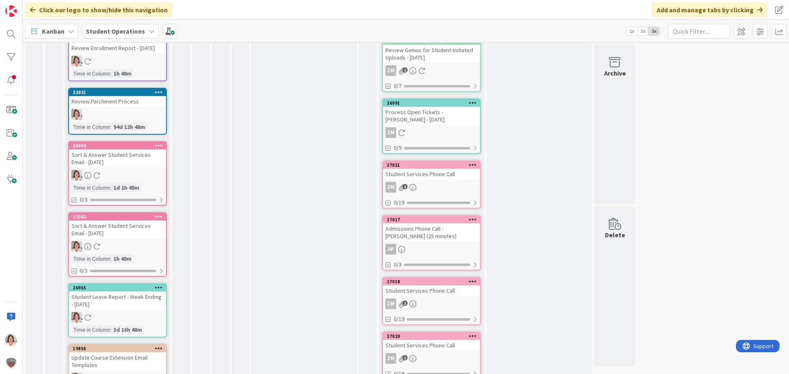
click at [161, 148] on icon at bounding box center [159, 146] width 8 height 6
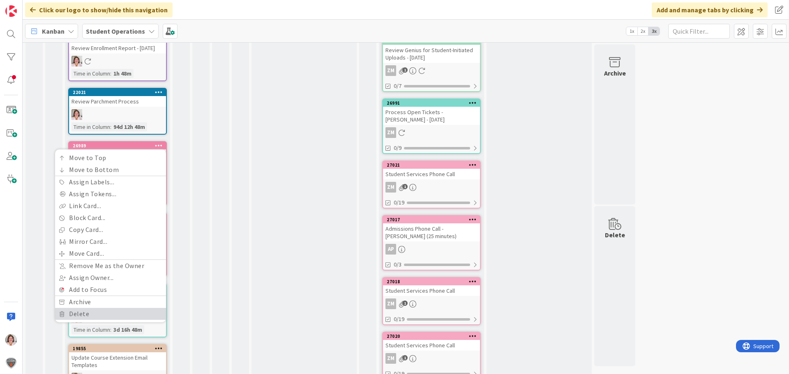
click at [83, 320] on link "Delete" at bounding box center [110, 314] width 111 height 12
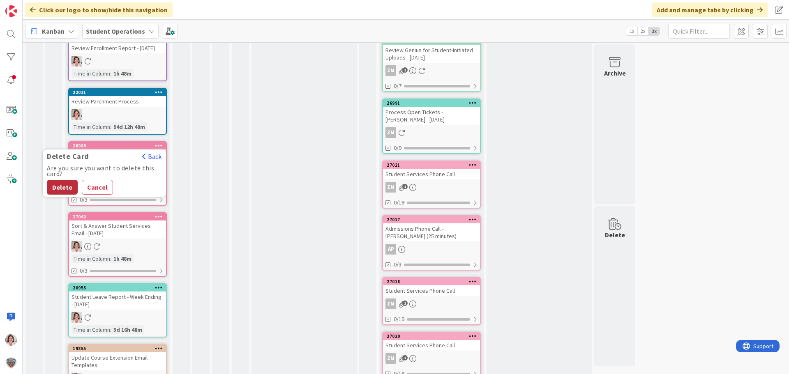
click at [51, 195] on button "Delete" at bounding box center [62, 187] width 31 height 15
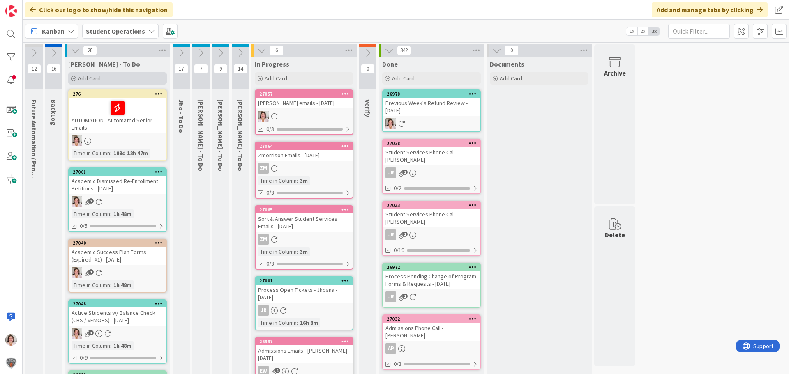
click at [99, 78] on span "Add Card..." at bounding box center [91, 78] width 26 height 7
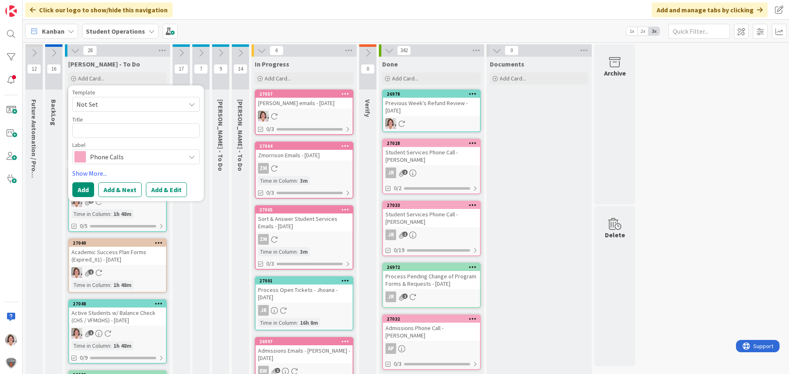
click at [109, 106] on span "Not Set" at bounding box center [127, 104] width 103 height 11
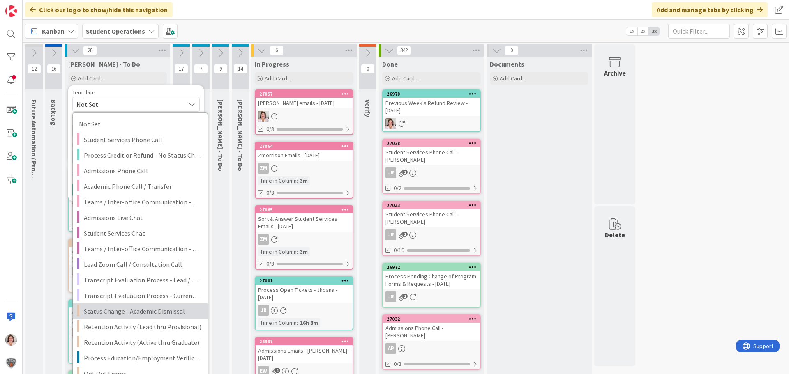
click at [148, 311] on span "Status Change - Academic Dismissal" at bounding box center [143, 311] width 118 height 11
type textarea "x"
type textarea "Status Change - Academic Dismissal"
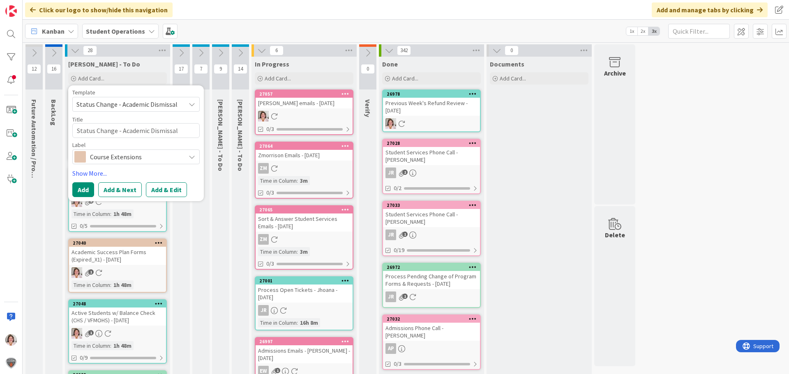
click at [177, 103] on span "Status Change - Academic Dismissal" at bounding box center [127, 104] width 103 height 11
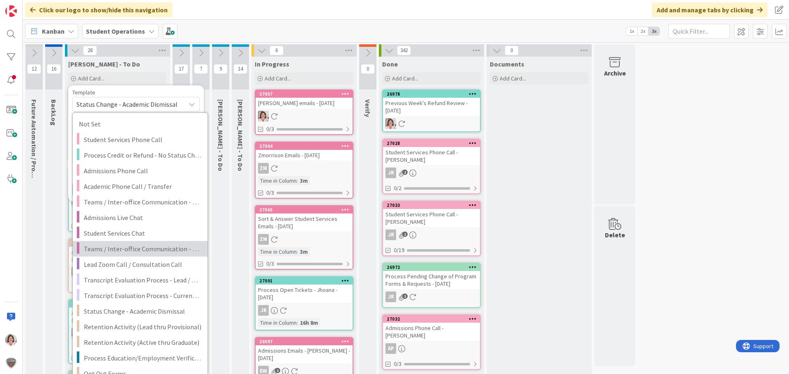
scroll to position [17427, 0]
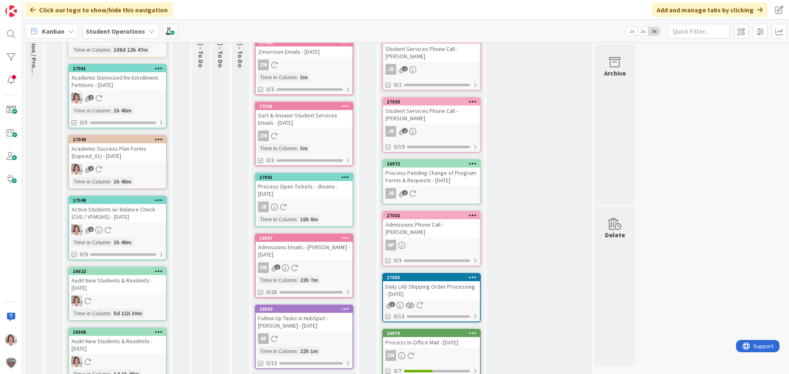
scroll to position [19, 0]
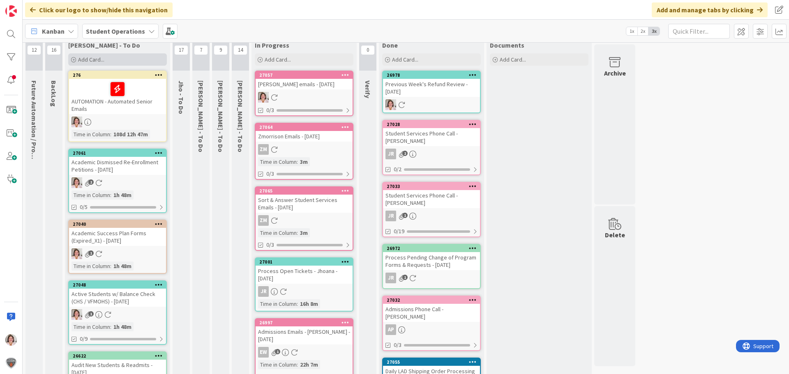
click at [88, 59] on span "Add Card..." at bounding box center [91, 59] width 26 height 7
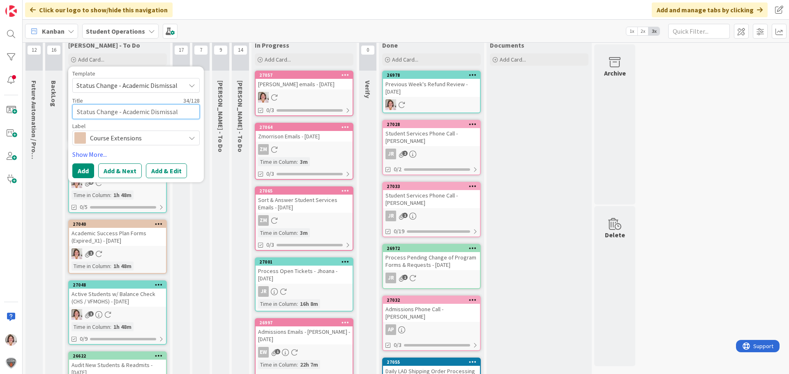
drag, startPoint x: 183, startPoint y: 111, endPoint x: 148, endPoint y: 113, distance: 35.0
click at [148, 113] on textarea "Status Change - Academic Dismissal" at bounding box center [135, 111] width 127 height 15
type textarea "x"
type textarea "Status Change - Academic R"
type textarea "x"
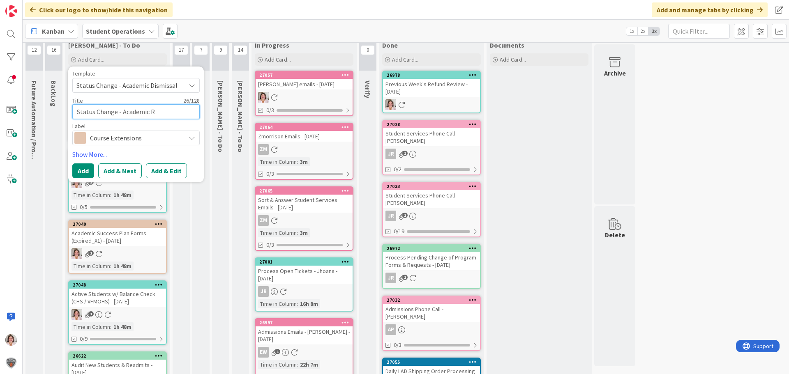
type textarea "Status Change - Academic Re"
type textarea "x"
type textarea "Status Change - Academic ReE"
type textarea "x"
type textarea "Status Change - Academic ReEn"
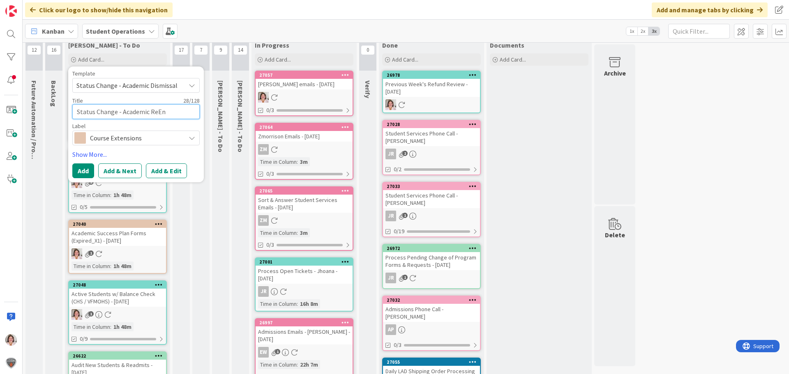
type textarea "x"
type textarea "Status Change - Academic ReEnt"
type textarea "x"
type textarea "Status Change - Academic ReEntr"
type textarea "x"
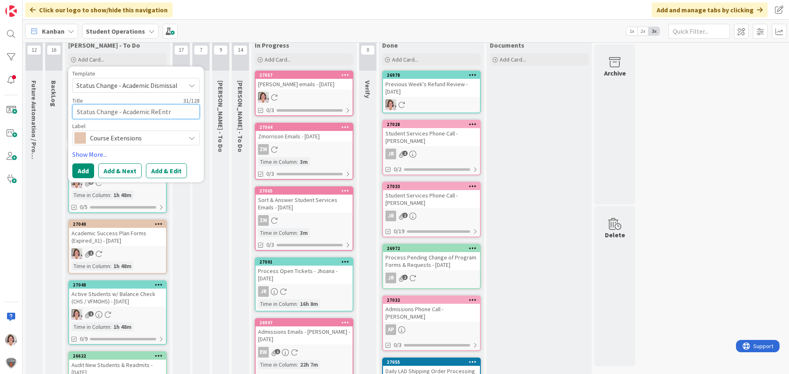
type textarea "Status Change - Academic ReEntry"
type textarea "x"
type textarea "Status Change - Academic ReEntry"
type textarea "x"
type textarea "Status Change - Academic ReEntry F"
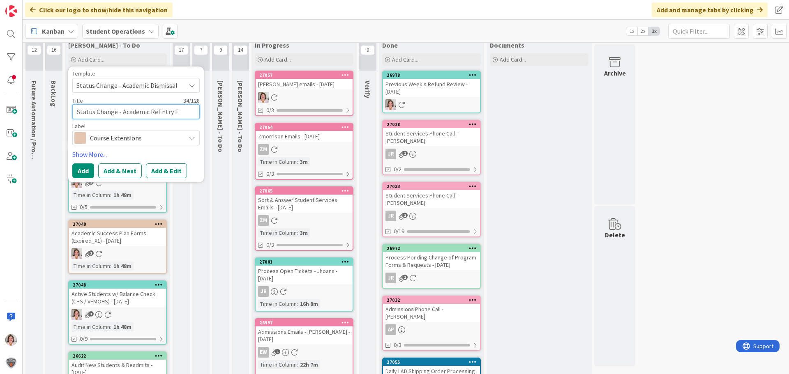
type textarea "x"
type textarea "Status Change - Academic ReEntry Fo"
type textarea "x"
type textarea "Status Change - Academic ReEntry For"
type textarea "x"
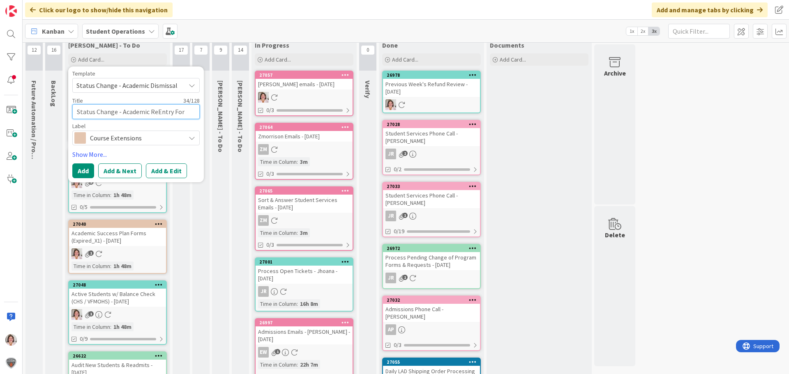
type textarea "Status Change - Academic ReEntry Form"
type textarea "x"
type textarea "Status Change - Academic ReEntry Forms"
click at [157, 113] on textarea "Status Change - Academic ReEntry Forms" at bounding box center [135, 111] width 127 height 15
type textarea "x"
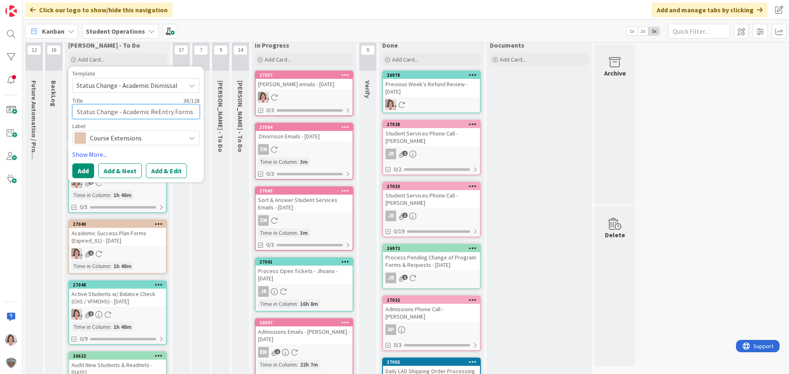
type textarea "Status Change - Academic Re-Entry Forms"
drag, startPoint x: 120, startPoint y: 114, endPoint x: 44, endPoint y: 117, distance: 76.1
type textarea "x"
type textarea "Academic Re-Entry Forms"
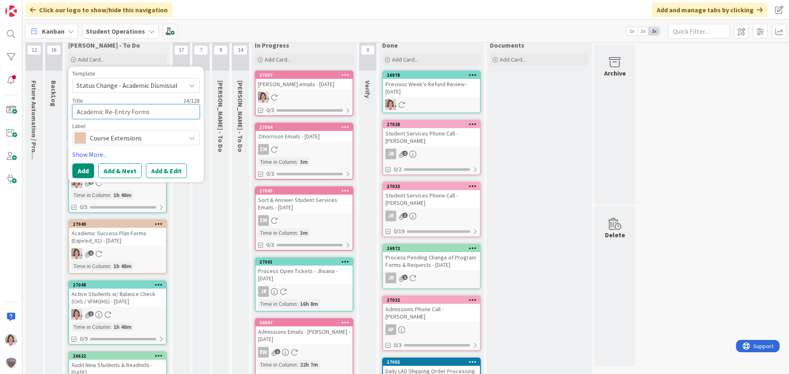
type textarea "x"
type textarea "Academic Re-Entry Forms"
click at [82, 167] on button "Add" at bounding box center [83, 171] width 22 height 15
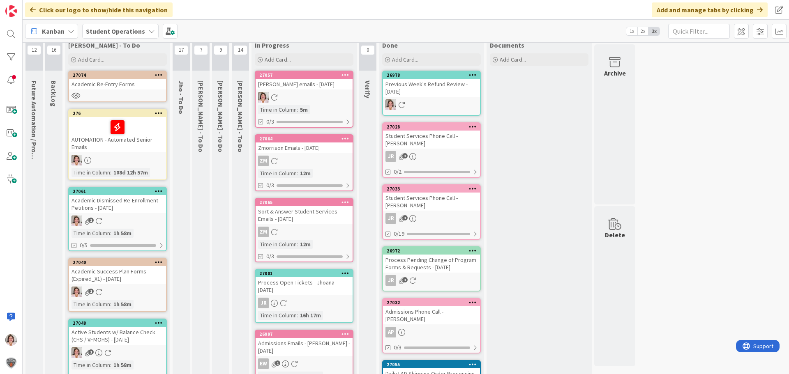
click at [162, 75] on div at bounding box center [158, 75] width 15 height 6
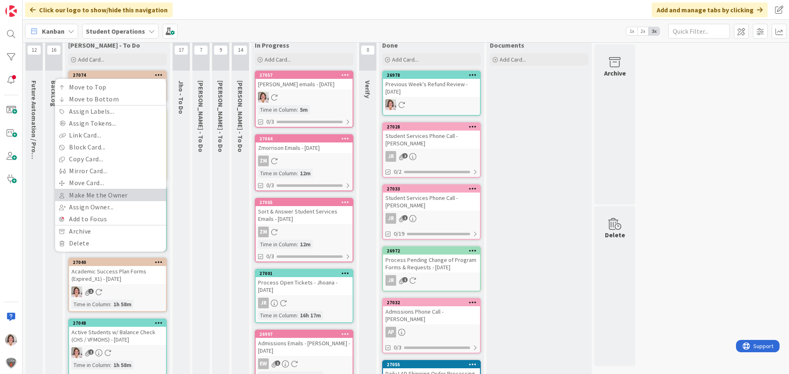
click at [99, 194] on link "Make Me the Owner" at bounding box center [110, 195] width 111 height 12
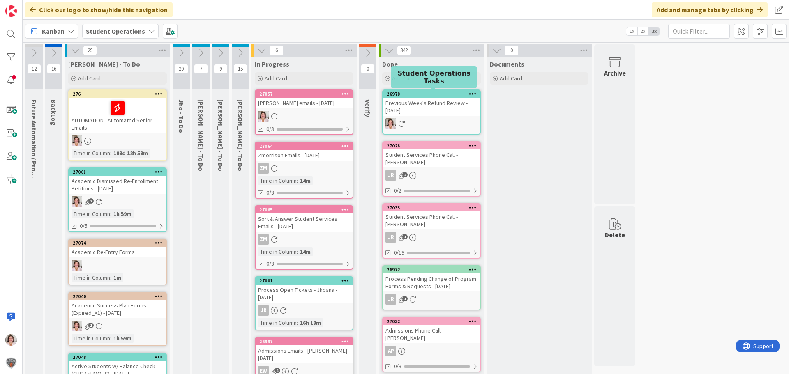
scroll to position [0, 0]
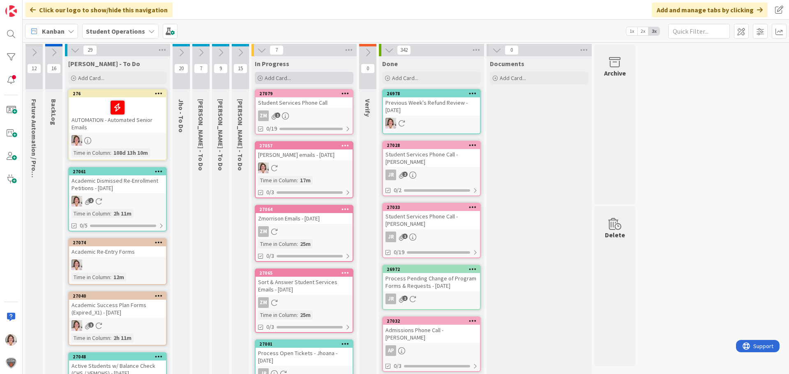
click at [267, 79] on span "Add Card..." at bounding box center [278, 77] width 26 height 7
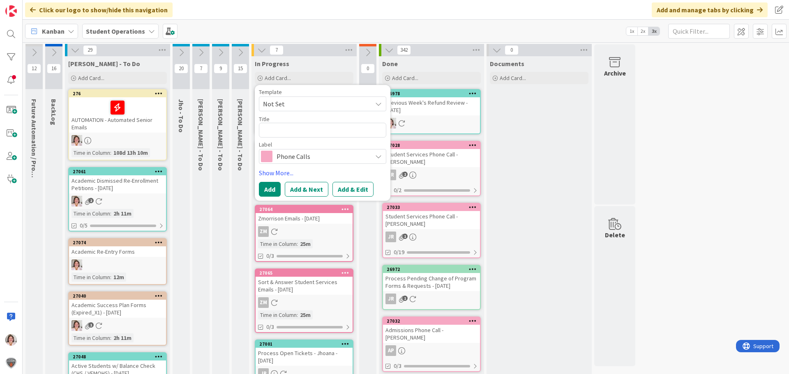
click at [294, 104] on span "Not Set" at bounding box center [314, 104] width 103 height 11
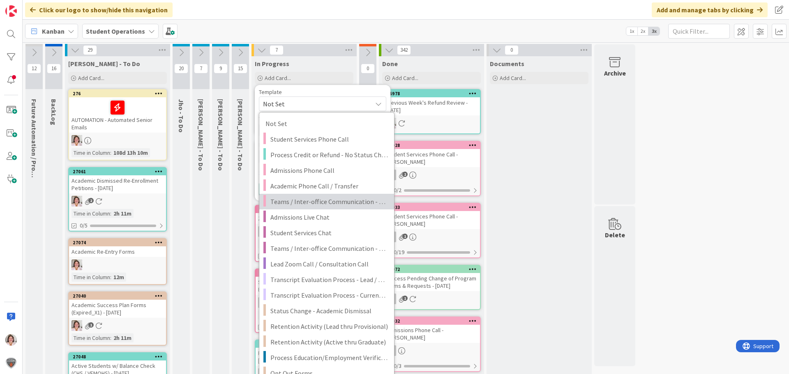
click at [307, 198] on span "Teams / Inter-office Communication - Call" at bounding box center [329, 201] width 118 height 11
type textarea "x"
type textarea "Teams / Inter-office Communication - Call"
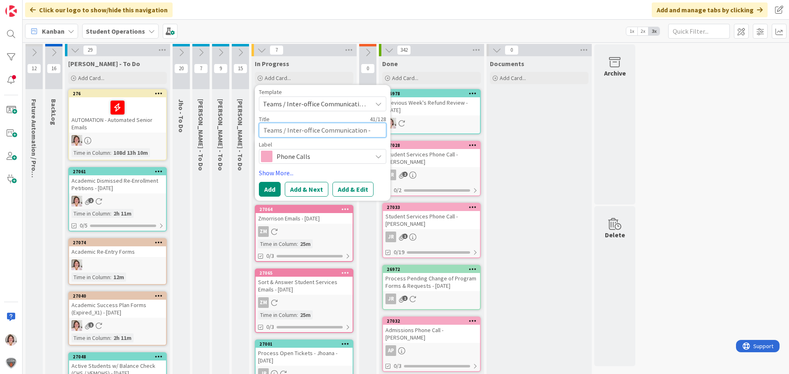
click at [381, 131] on textarea "Teams / Inter-office Communication - Call" at bounding box center [322, 130] width 127 height 15
type textarea "x"
type textarea "Teams / Inter-office Communication - Call"
type textarea "x"
type textarea "Teams / Inter-office Communication - Call w"
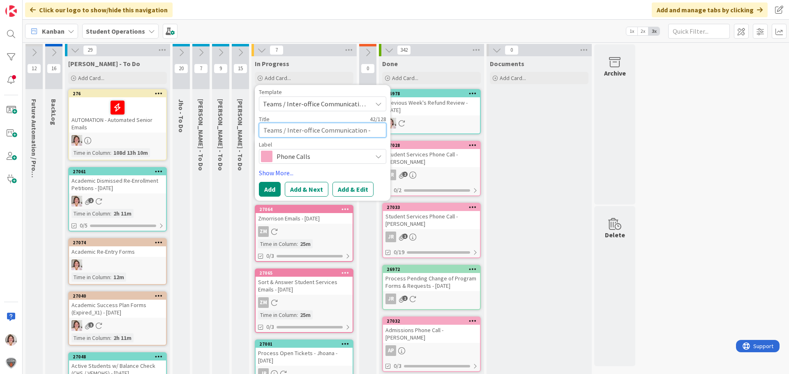
type textarea "x"
type textarea "Teams / Inter-office Communication - Call w/"
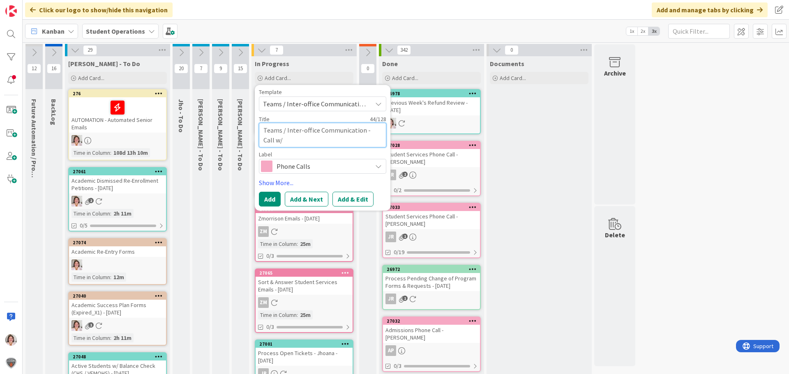
type textarea "x"
type textarea "Teams / Inter-office Communication - Call w/"
type textarea "x"
type textarea "Teams / Inter-office Communication - Call w/ E"
type textarea "x"
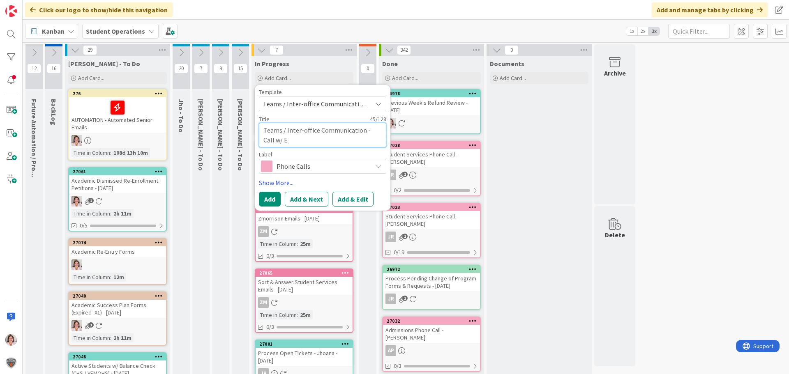
type textarea "Teams / Inter-office Communication - Call w/ Er"
type textarea "x"
type textarea "Teams / Inter-office Communication - Call w/ Eri"
type textarea "x"
type textarea "Teams / Inter-office Communication - Call w/ [PERSON_NAME]"
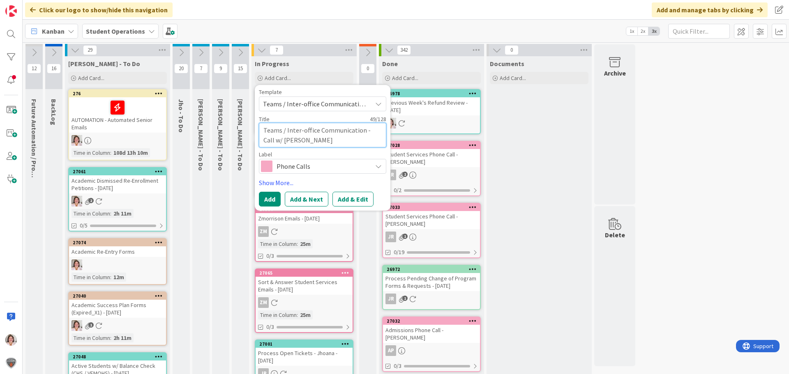
type textarea "x"
type textarea "Teams / Inter-office Communication - Call w/ [PERSON_NAME]"
type textarea "x"
type textarea "Teams / Inter-office Communication - Call w/ [PERSON_NAME] -"
type textarea "x"
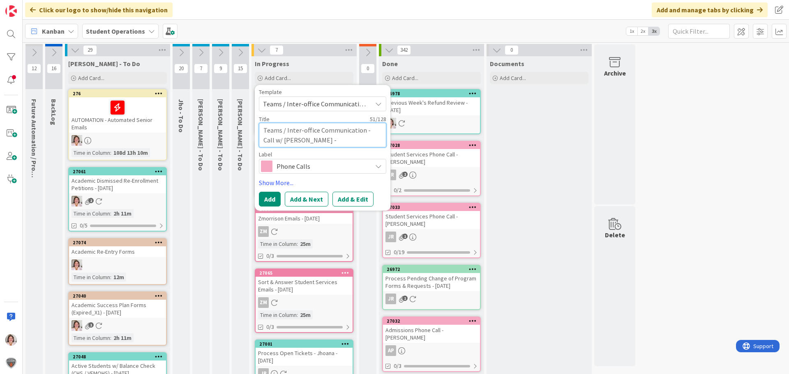
type textarea "Teams / Inter-office Communication - Call w/ [PERSON_NAME] -"
type textarea "x"
type textarea "Teams / Inter-office Communication - Call w/ [PERSON_NAME]"
type textarea "x"
type textarea "Teams / Inter-office Communication - Call w/ [PERSON_NAME]"
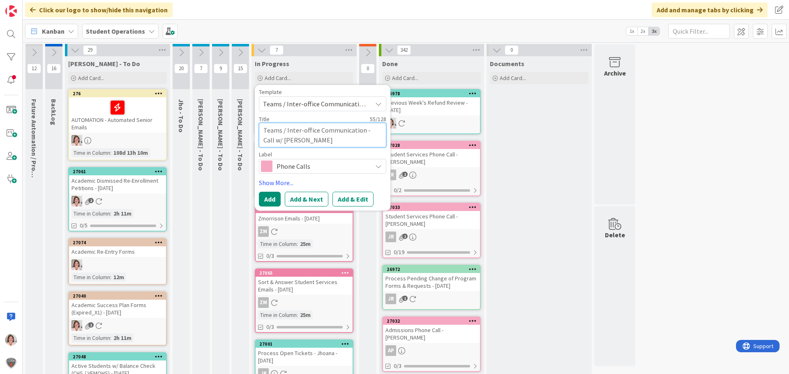
type textarea "x"
type textarea "Teams / Inter-office Communication - Call w/ [PERSON_NAME]"
type textarea "x"
type textarea "Teams / Inter-office Communication - Call w/ [PERSON_NAME]"
type textarea "x"
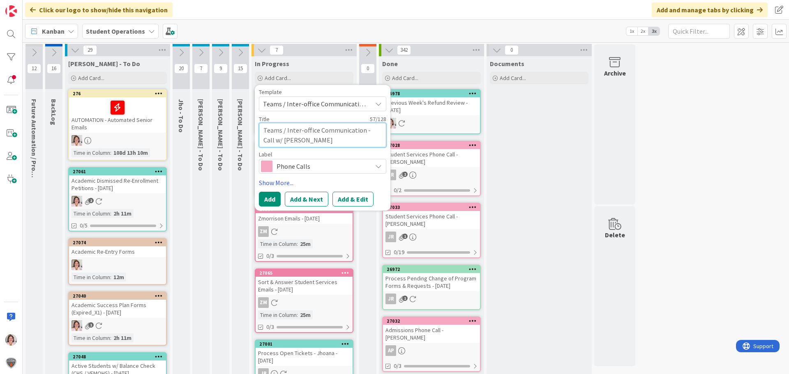
type textarea "Teams / Inter-office Communication - Call w/ [PERSON_NAME]"
type textarea "x"
type textarea "Teams / Inter-office Communication - Call w/ [PERSON_NAME] B"
type textarea "x"
type textarea "Teams / Inter-office Communication - Call w/ [PERSON_NAME] Ba"
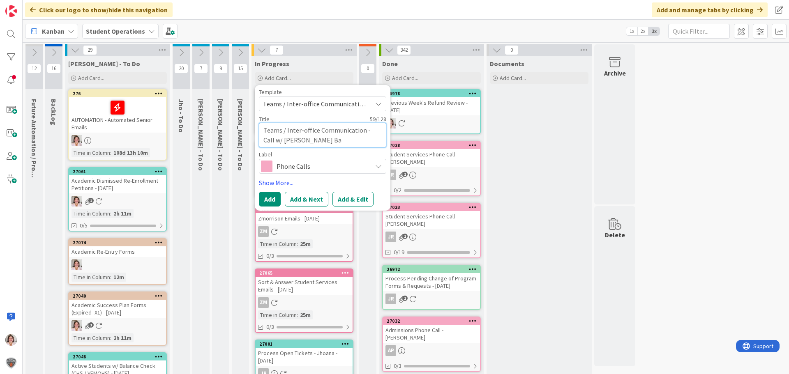
type textarea "x"
type textarea "Teams / Inter-office Communication - Call w/ [PERSON_NAME]"
type textarea "x"
type textarea "Teams / Inter-office Communication - Call w/ [PERSON_NAME] - Touch Base"
type textarea "x"
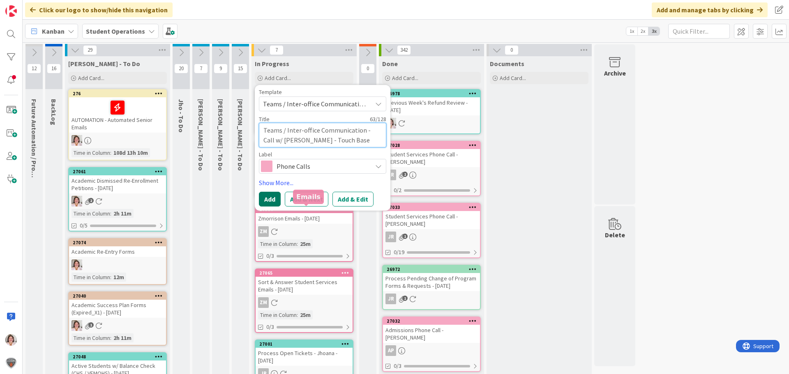
type textarea "Teams / Inter-office Communication - Call w/ [PERSON_NAME] - Touch Base"
click at [264, 198] on button "Add" at bounding box center [270, 199] width 22 height 15
